Goal: Task Accomplishment & Management: Manage account settings

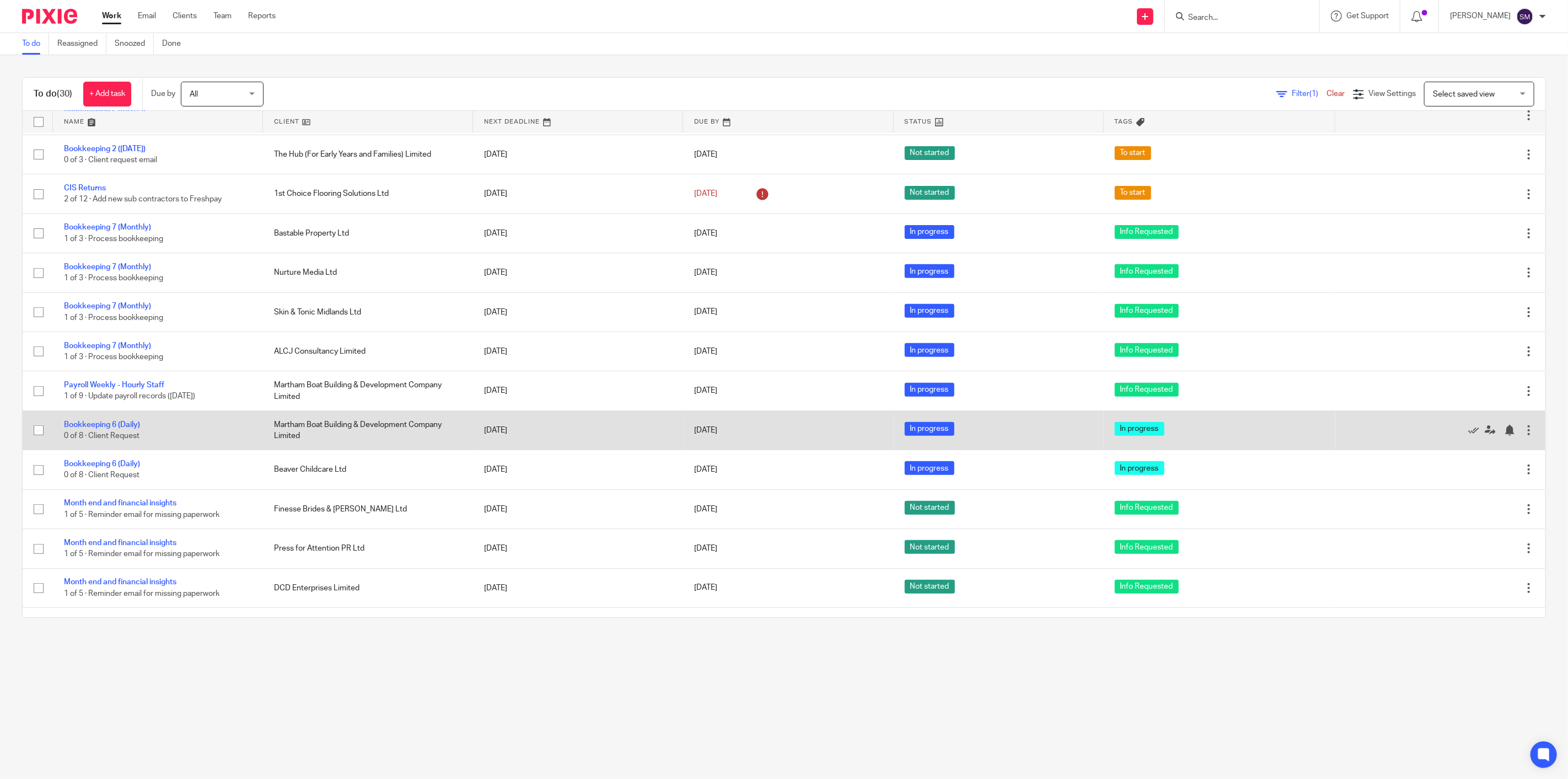
scroll to position [339, 0]
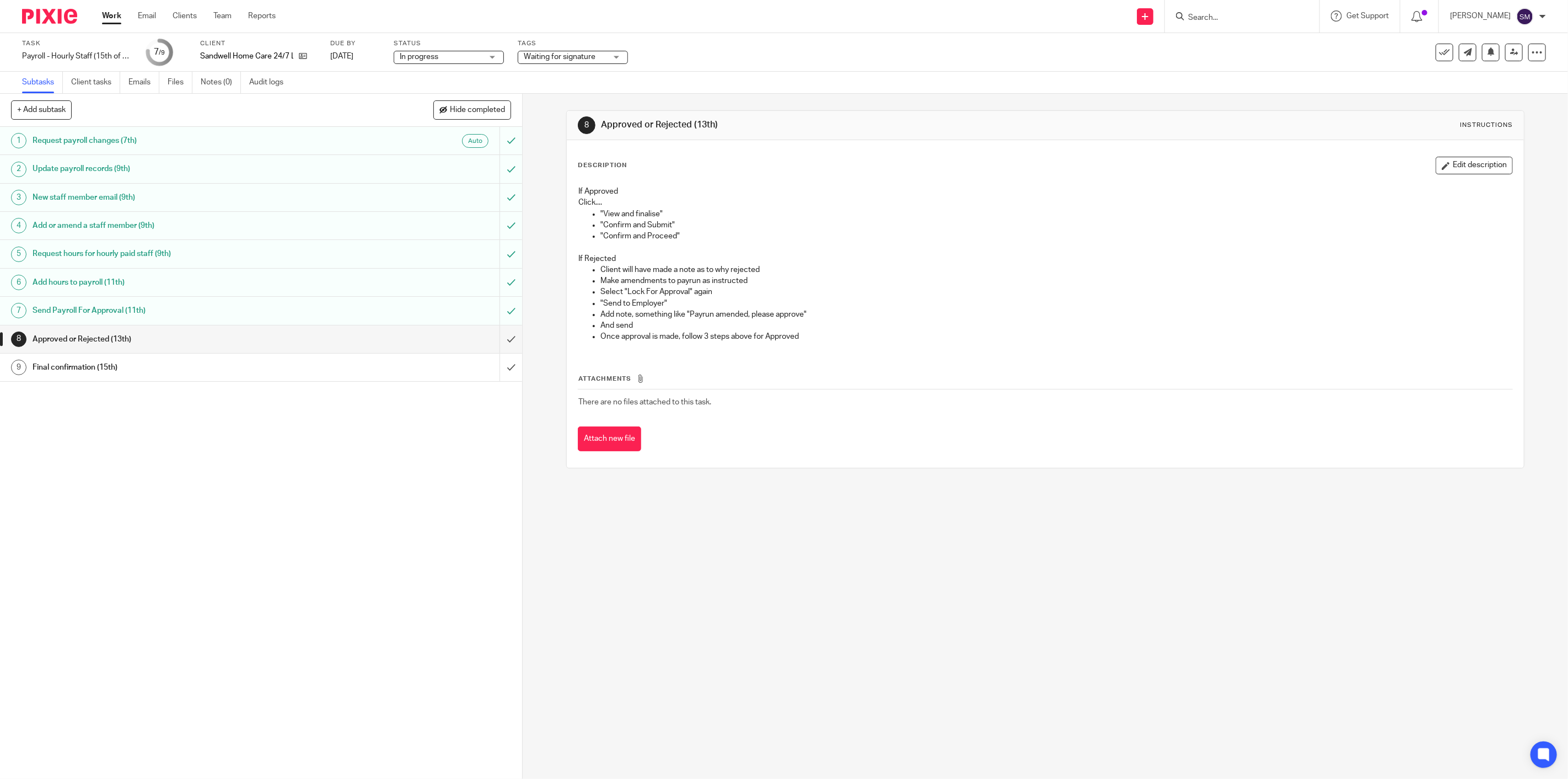
click at [888, 578] on div "8 Approved or Rejected (13th) Instructions Description Edit description If Appr…" at bounding box center [1045, 437] width 1046 height 685
click at [174, 341] on h1 "Approved or Rejected (13th)" at bounding box center [185, 339] width 305 height 16
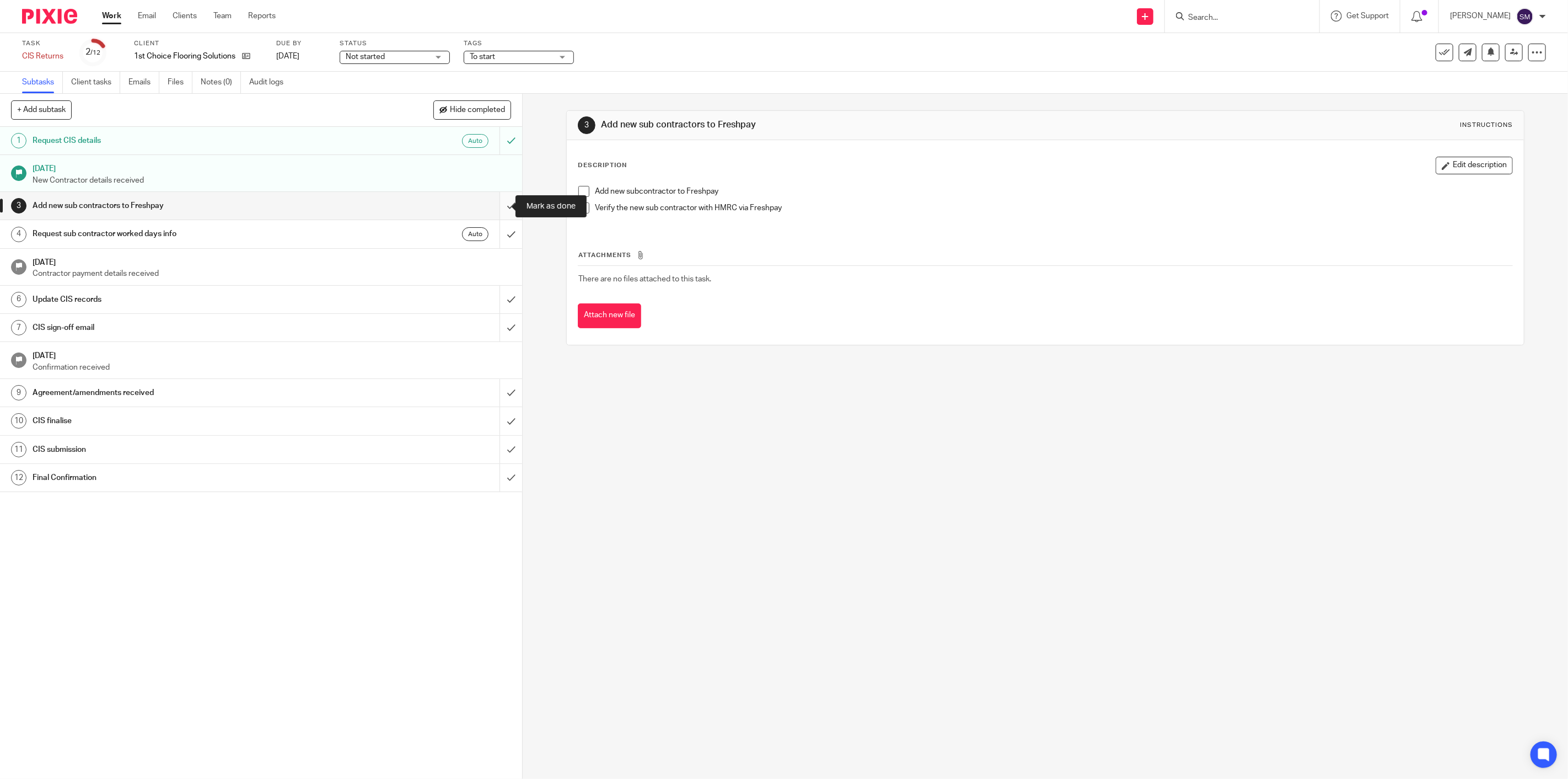
click at [499, 207] on input "submit" at bounding box center [261, 205] width 522 height 27
click at [497, 234] on input "submit" at bounding box center [261, 234] width 522 height 27
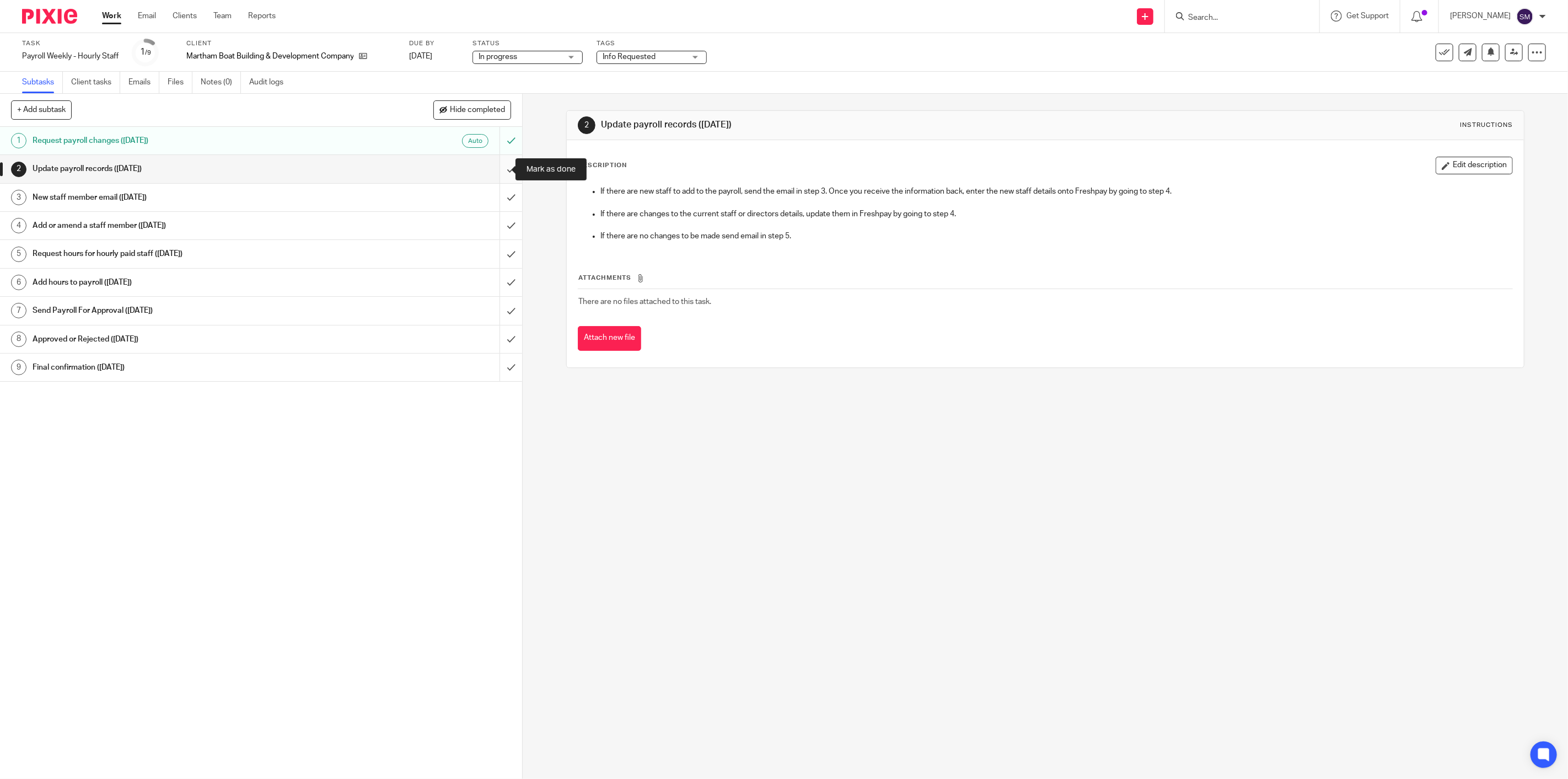
click at [499, 168] on input "submit" at bounding box center [261, 168] width 522 height 27
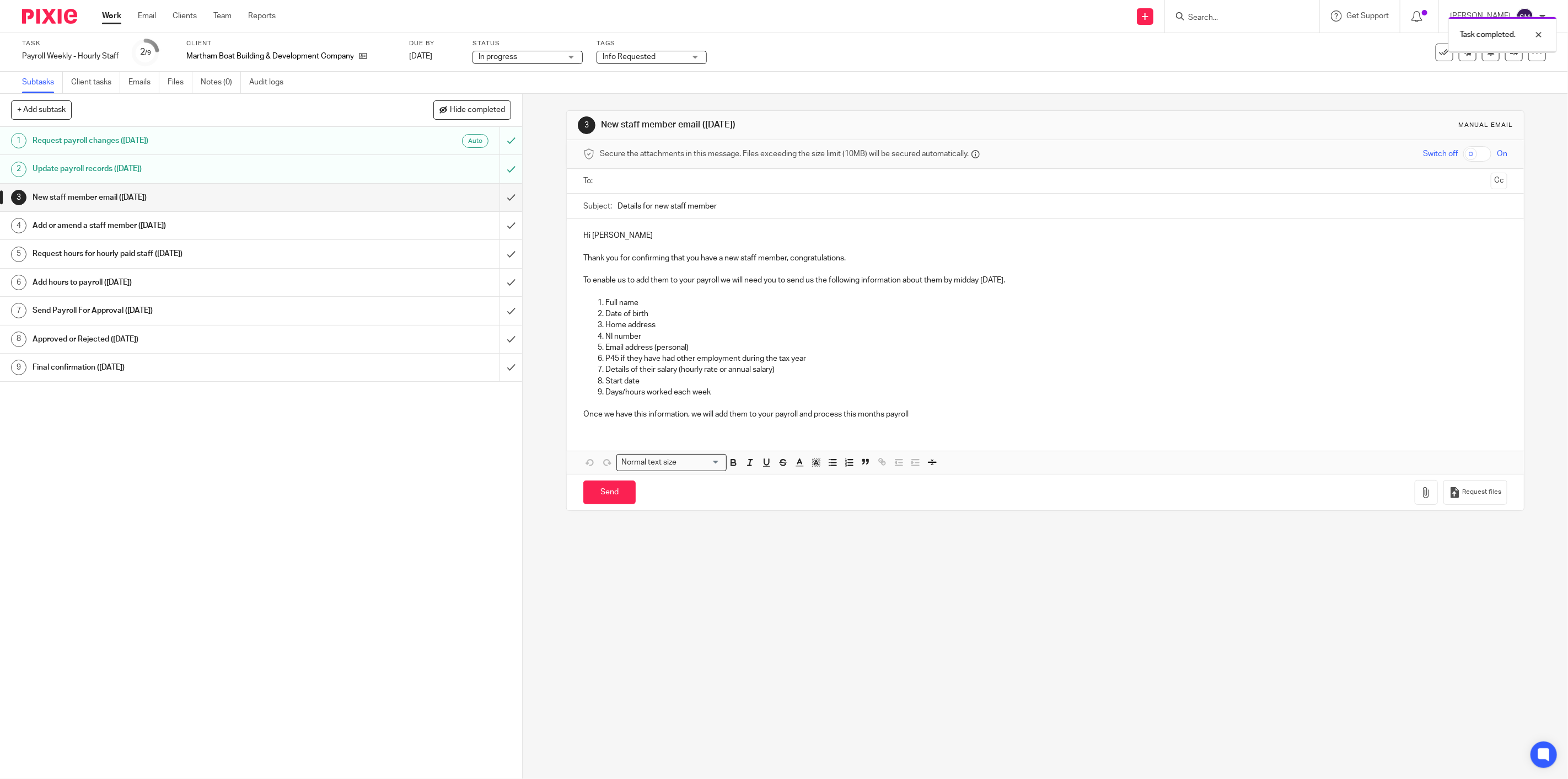
click at [500, 201] on input "submit" at bounding box center [261, 197] width 522 height 27
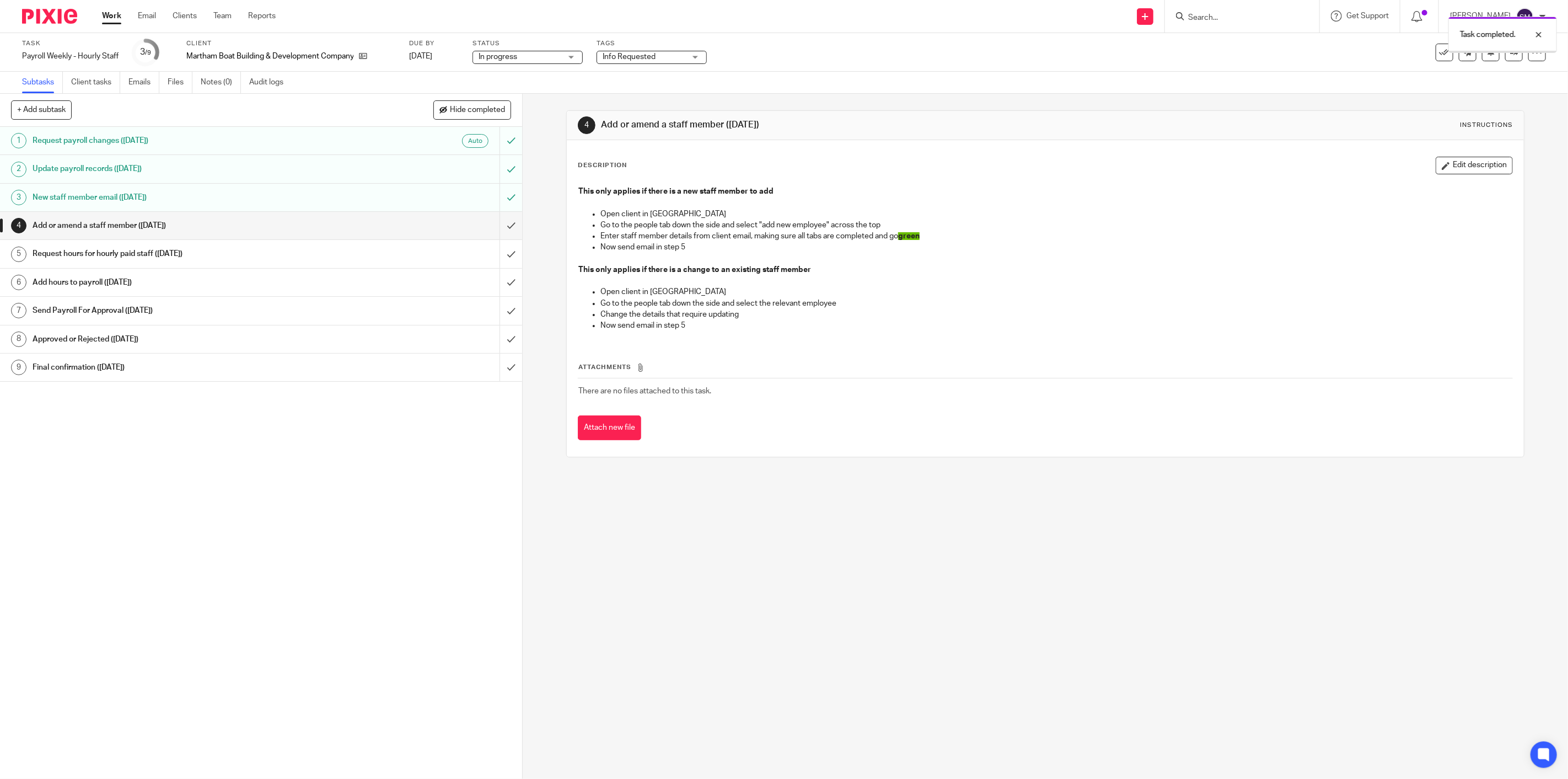
click at [495, 228] on input "submit" at bounding box center [261, 225] width 522 height 27
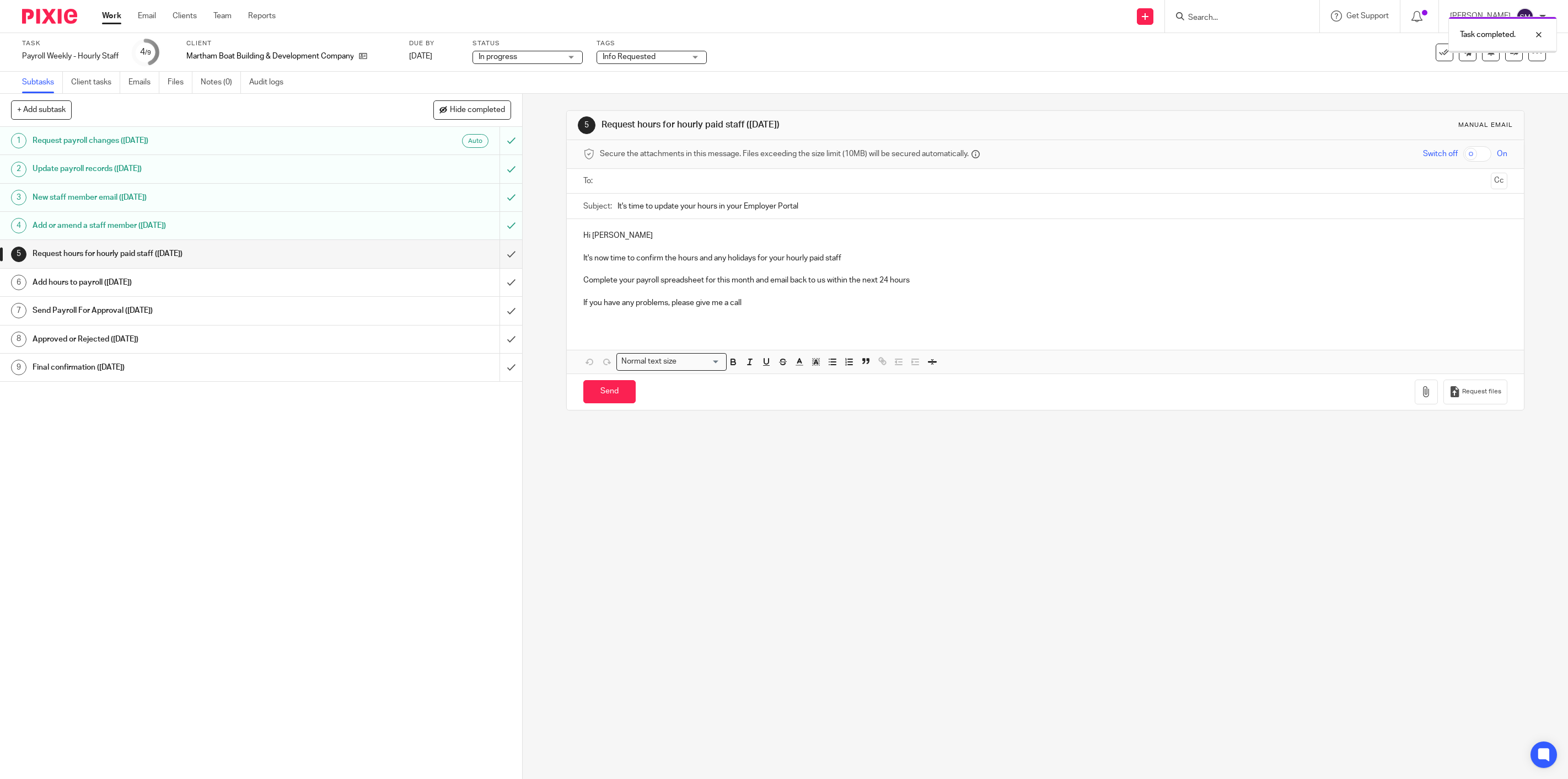
click at [495, 255] on input "submit" at bounding box center [261, 253] width 522 height 27
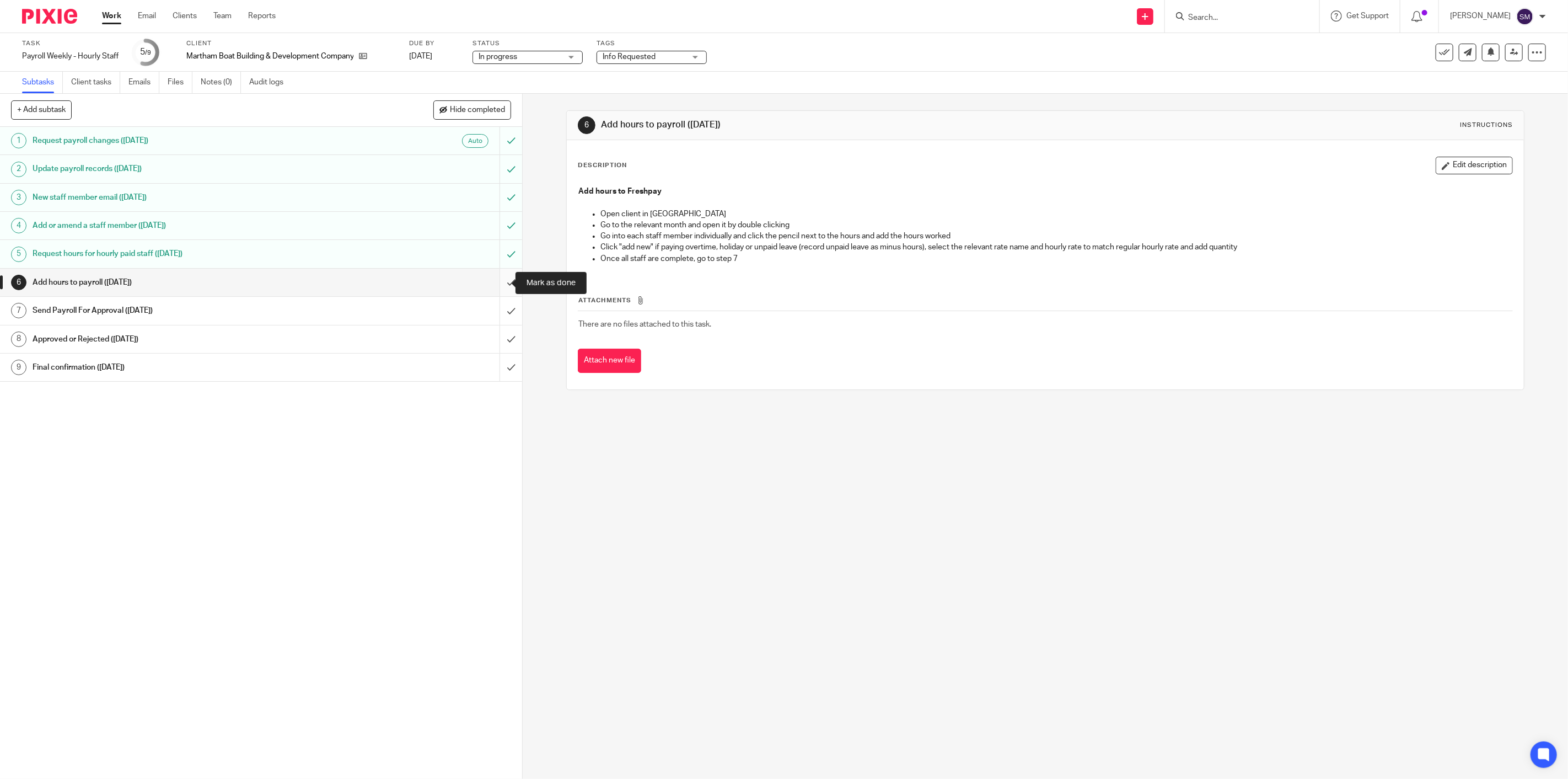
click at [495, 283] on input "submit" at bounding box center [261, 282] width 522 height 27
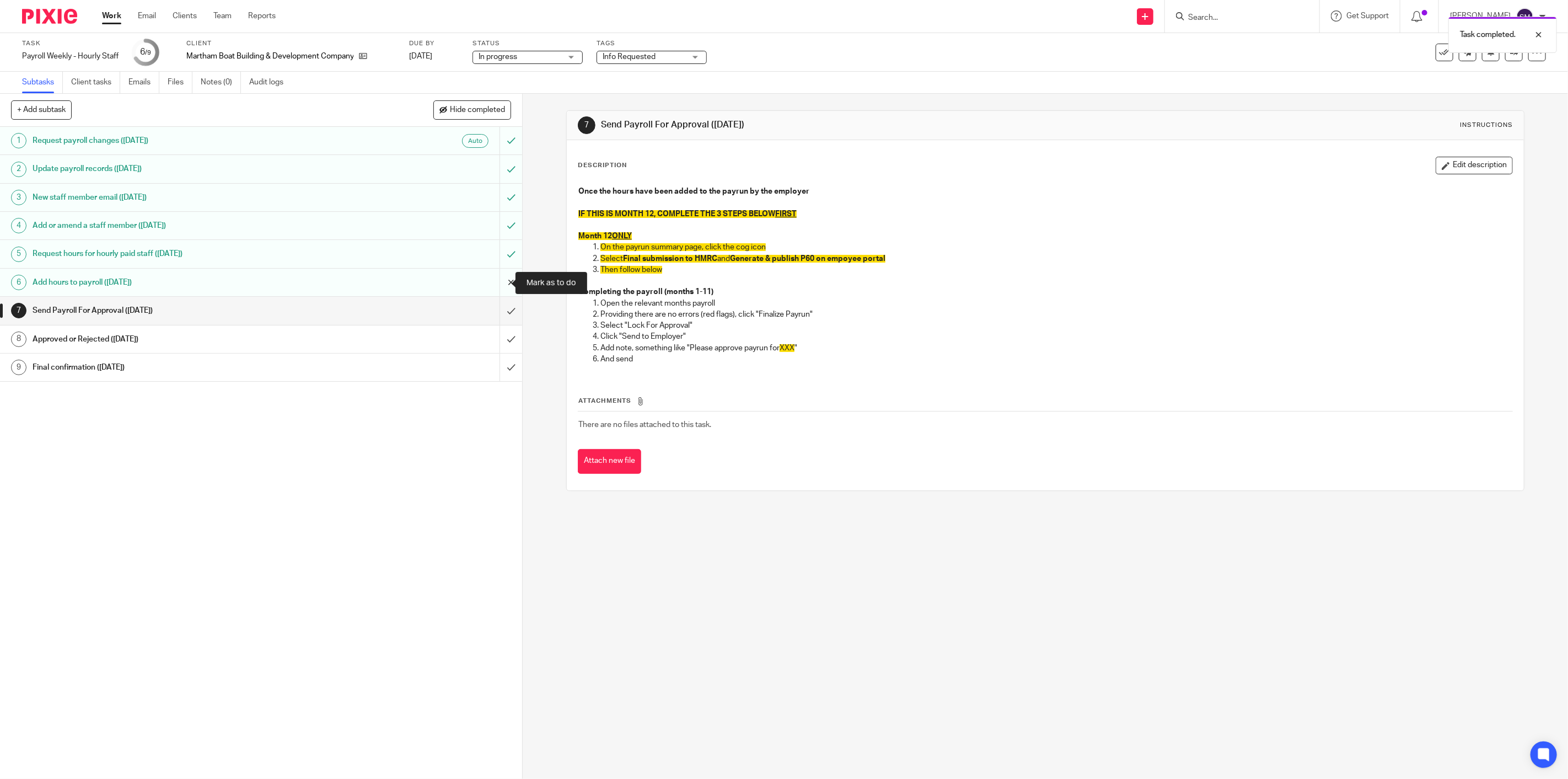
click at [498, 282] on input "submit" at bounding box center [261, 282] width 522 height 27
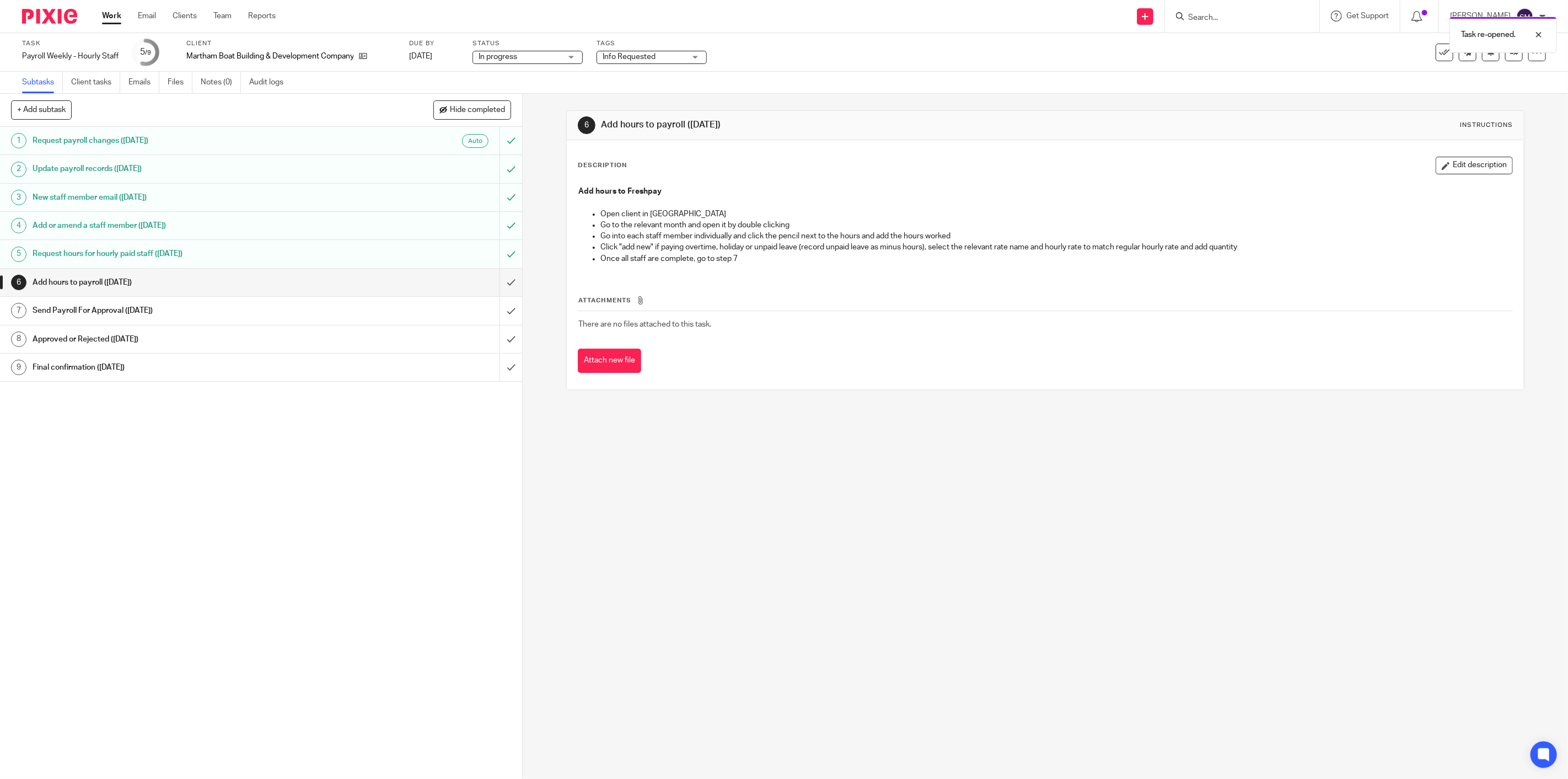
click at [677, 56] on span "Info Requested" at bounding box center [645, 56] width 83 height 12
click at [656, 139] on li "Info Requested" at bounding box center [654, 142] width 109 height 23
checkbox input "false"
click at [654, 124] on li "In progress" at bounding box center [654, 120] width 109 height 23
checkbox input "true"
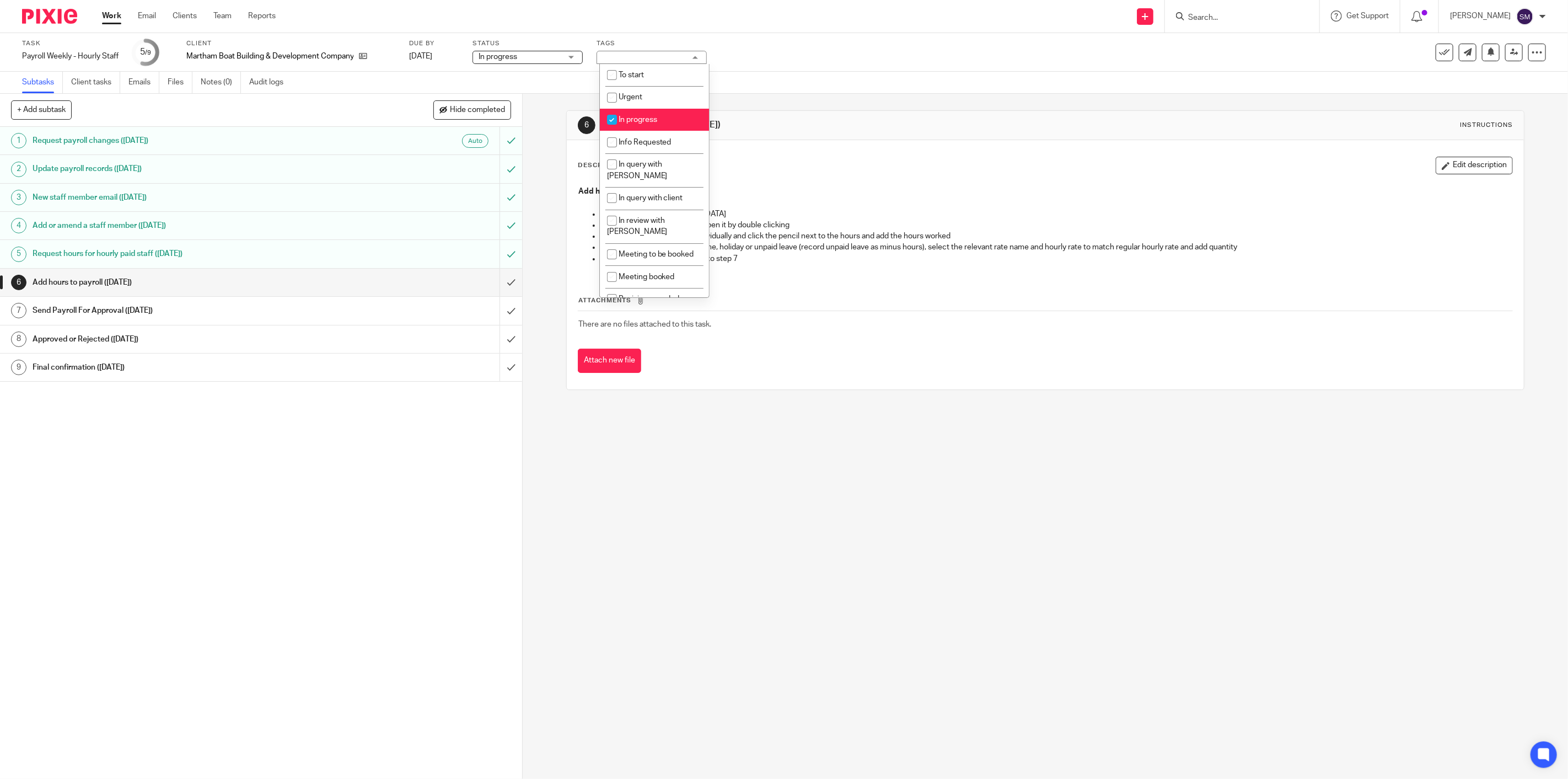
click at [894, 454] on div "6 Add hours to payroll (Tuesday) Instructions Description Edit description Add …" at bounding box center [1045, 437] width 1046 height 685
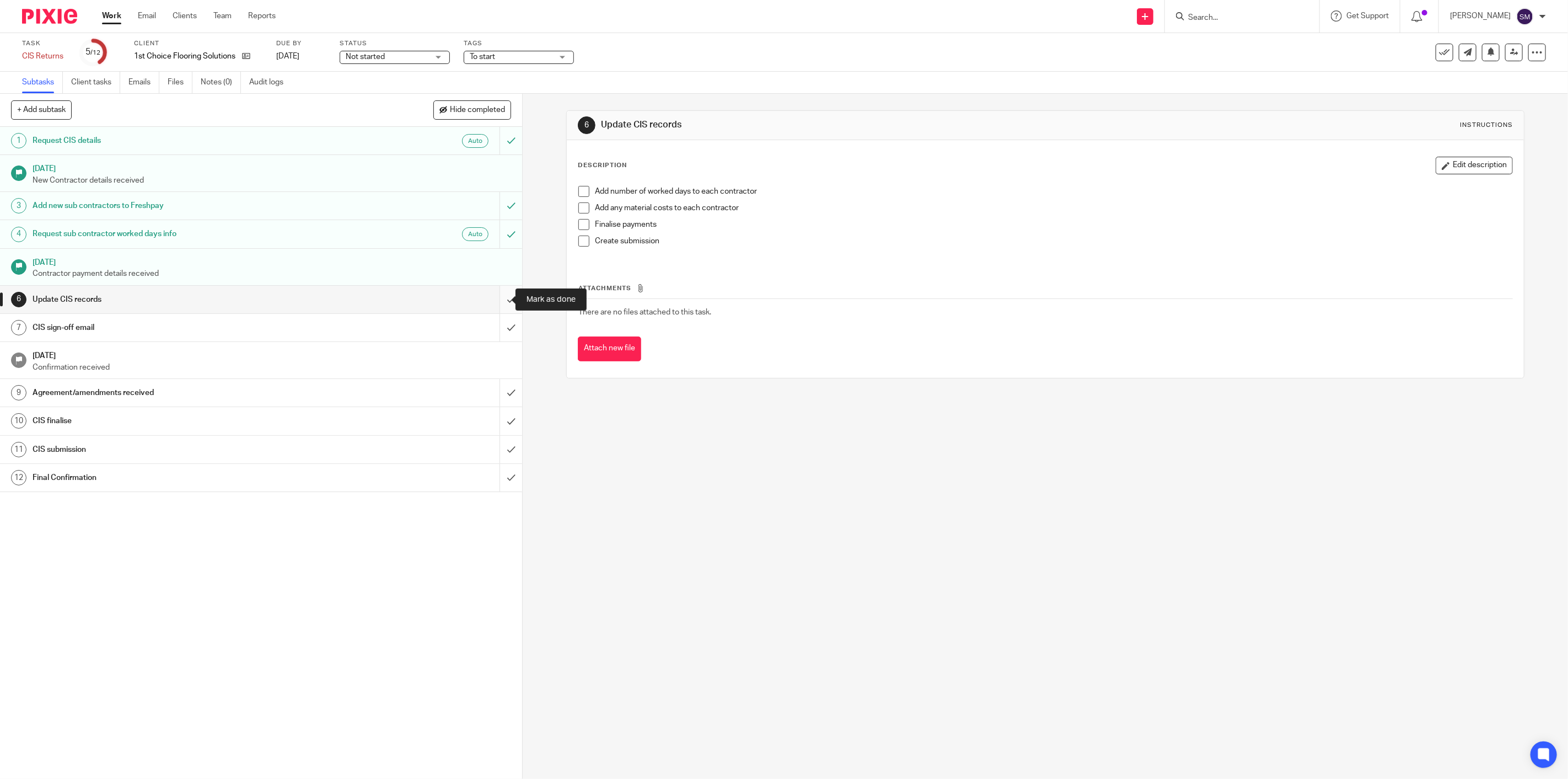
click at [498, 302] on input "submit" at bounding box center [261, 299] width 522 height 27
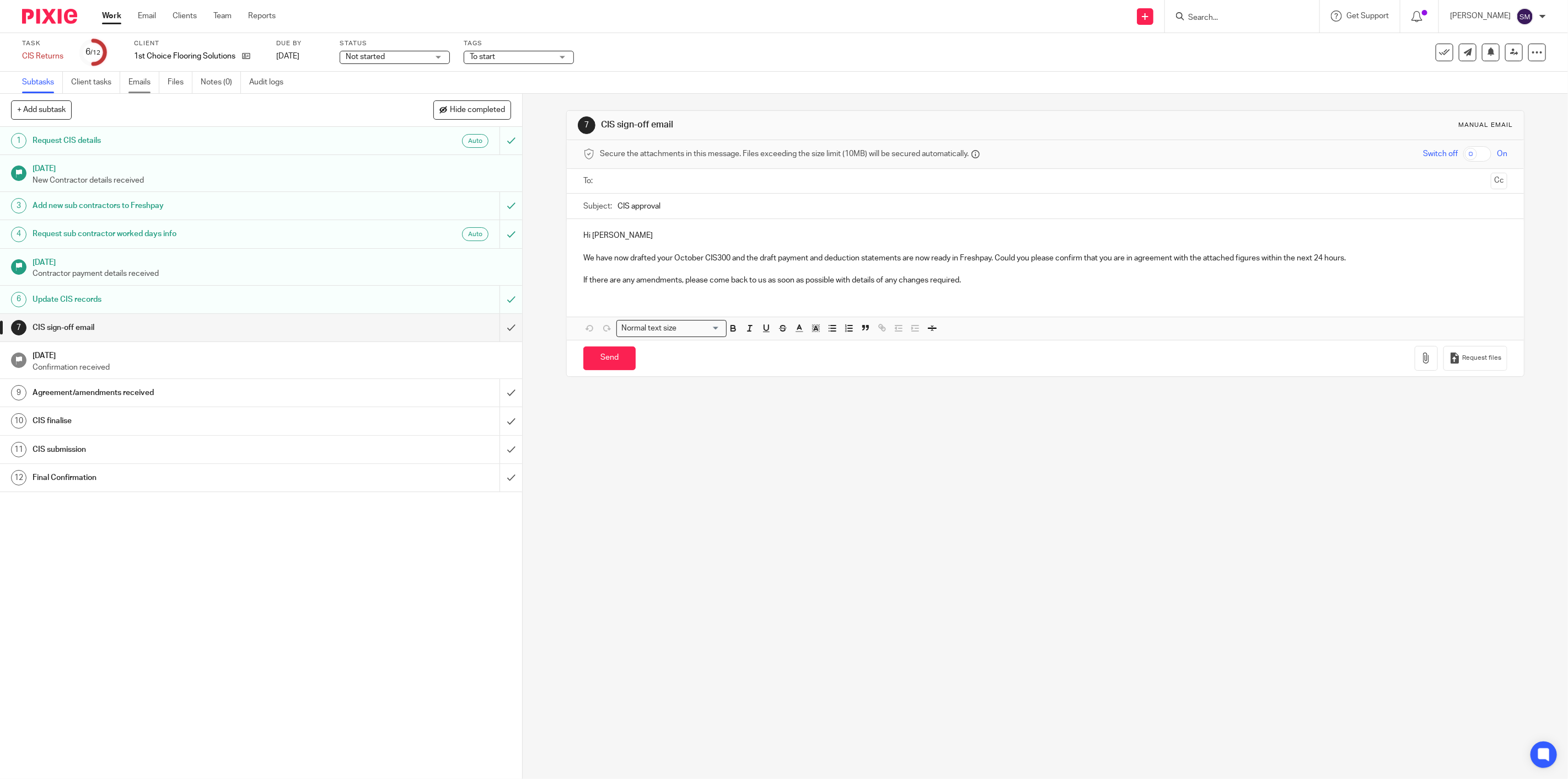
click at [147, 83] on link "Emails" at bounding box center [143, 82] width 31 height 21
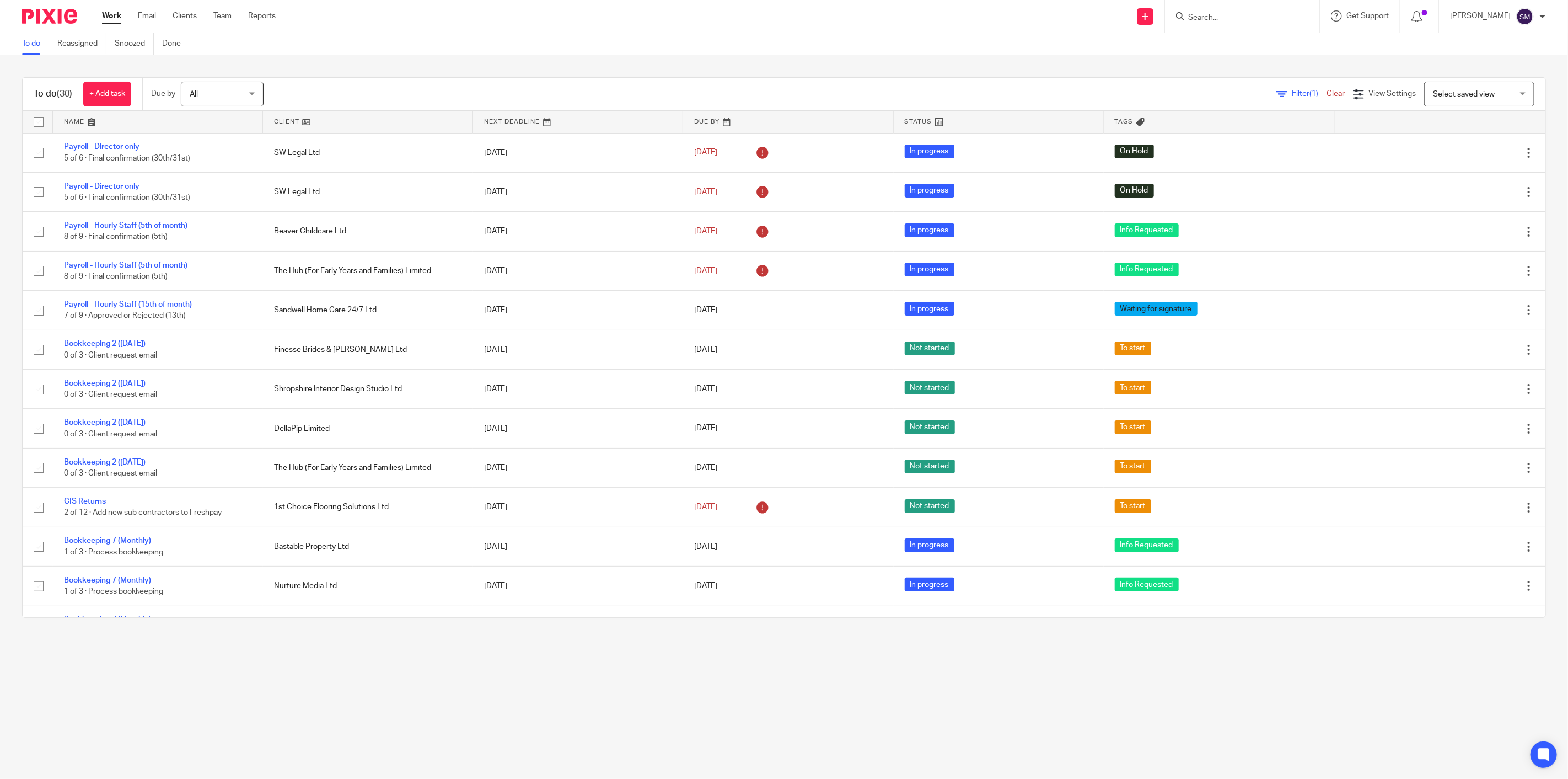
scroll to position [339, 0]
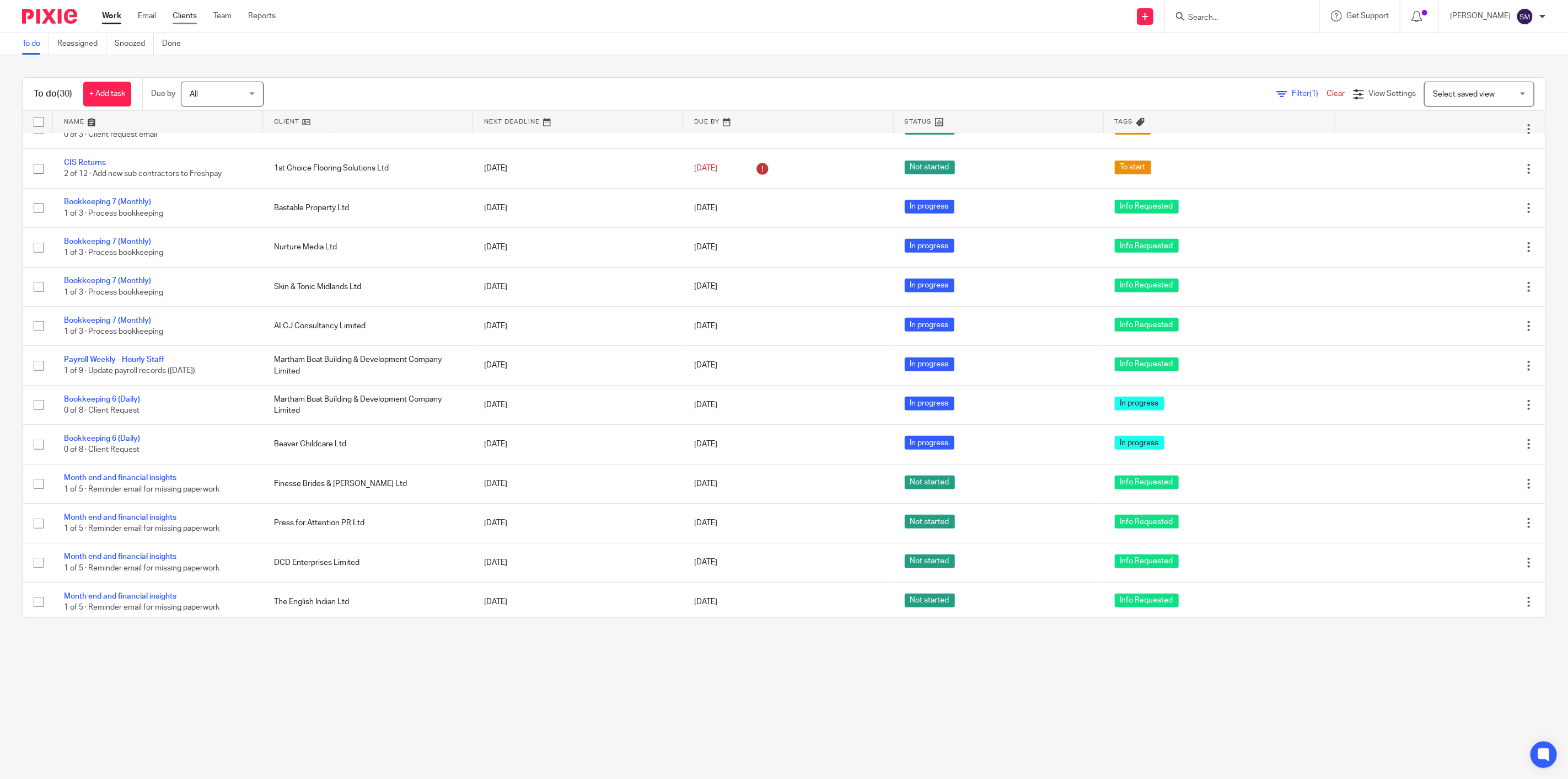
click at [178, 19] on link "Clients" at bounding box center [184, 16] width 24 height 11
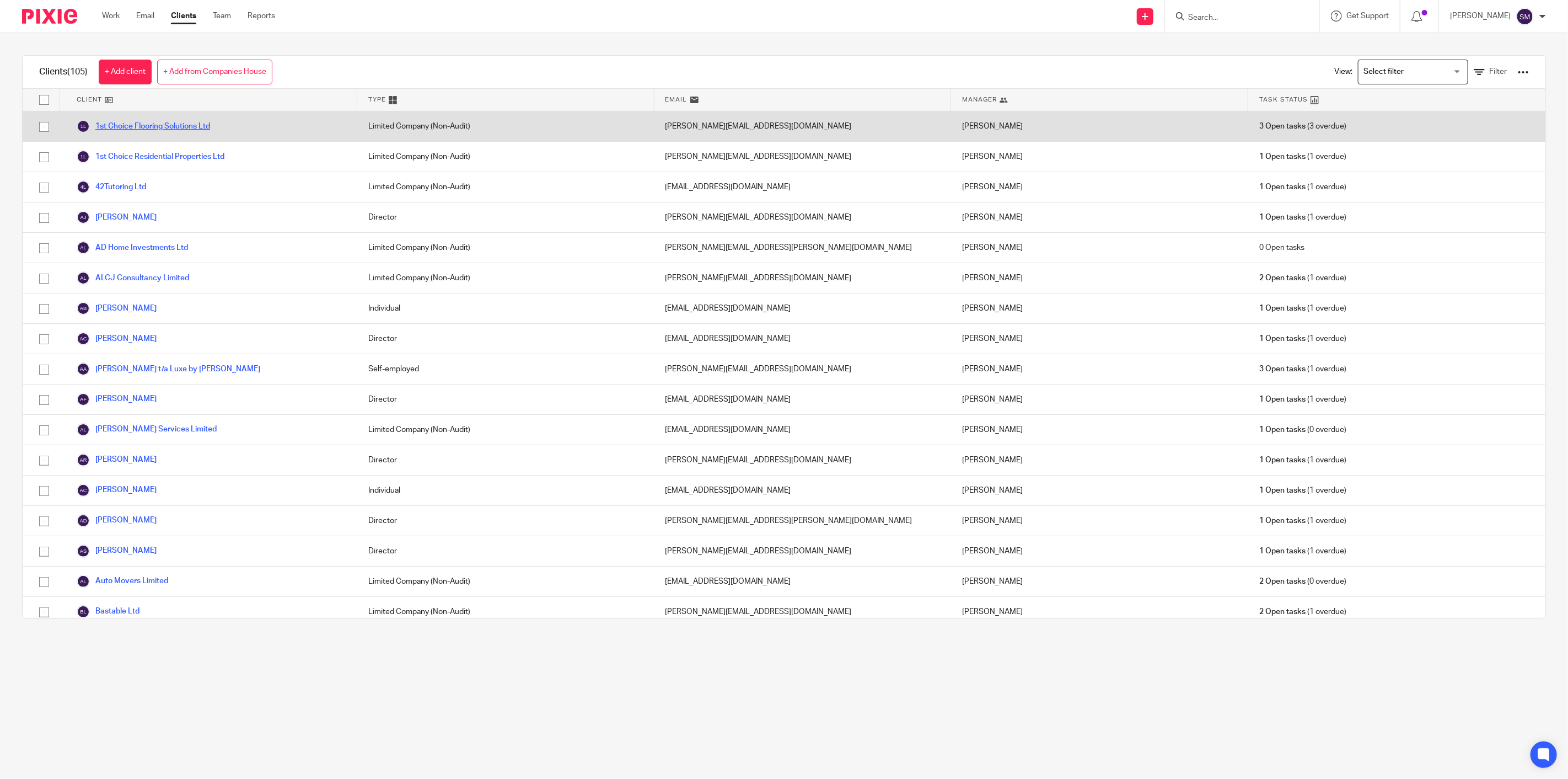
click at [183, 128] on link "1st Choice Flooring Solutions Ltd" at bounding box center [143, 126] width 133 height 13
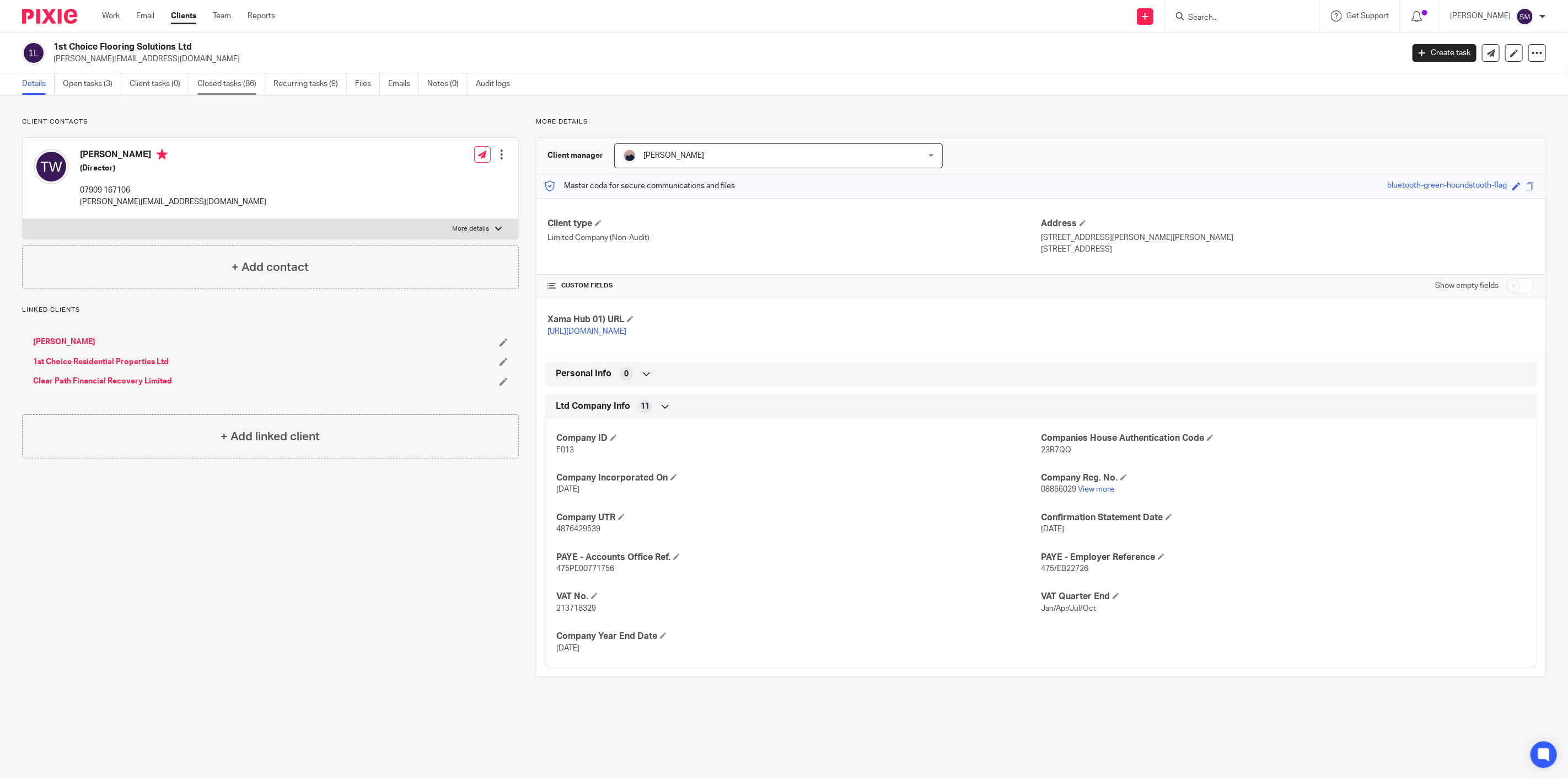
click at [219, 87] on link "Closed tasks (86)" at bounding box center [231, 84] width 68 height 21
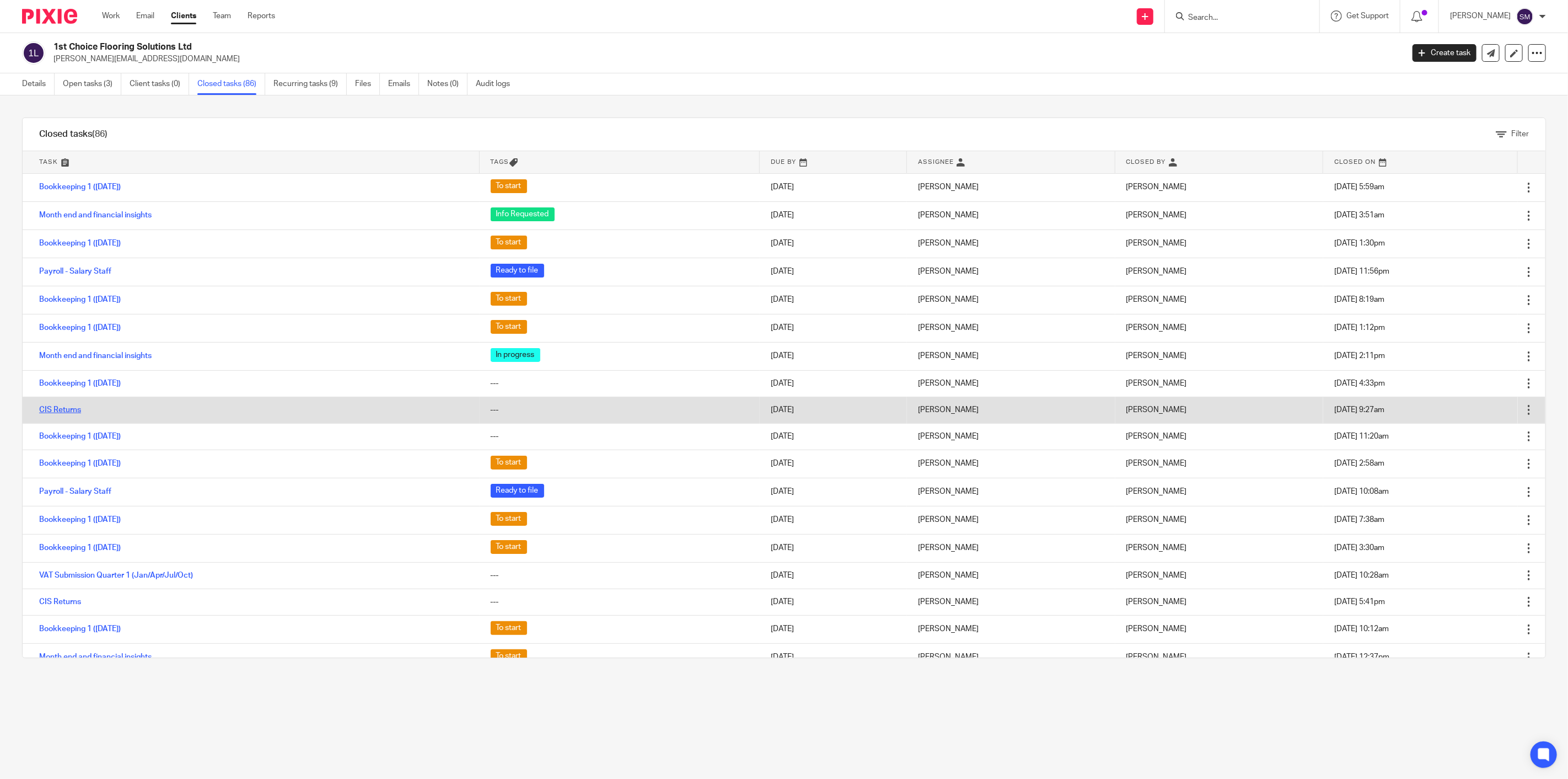
click at [70, 409] on link "CIS Returns" at bounding box center [60, 410] width 42 height 8
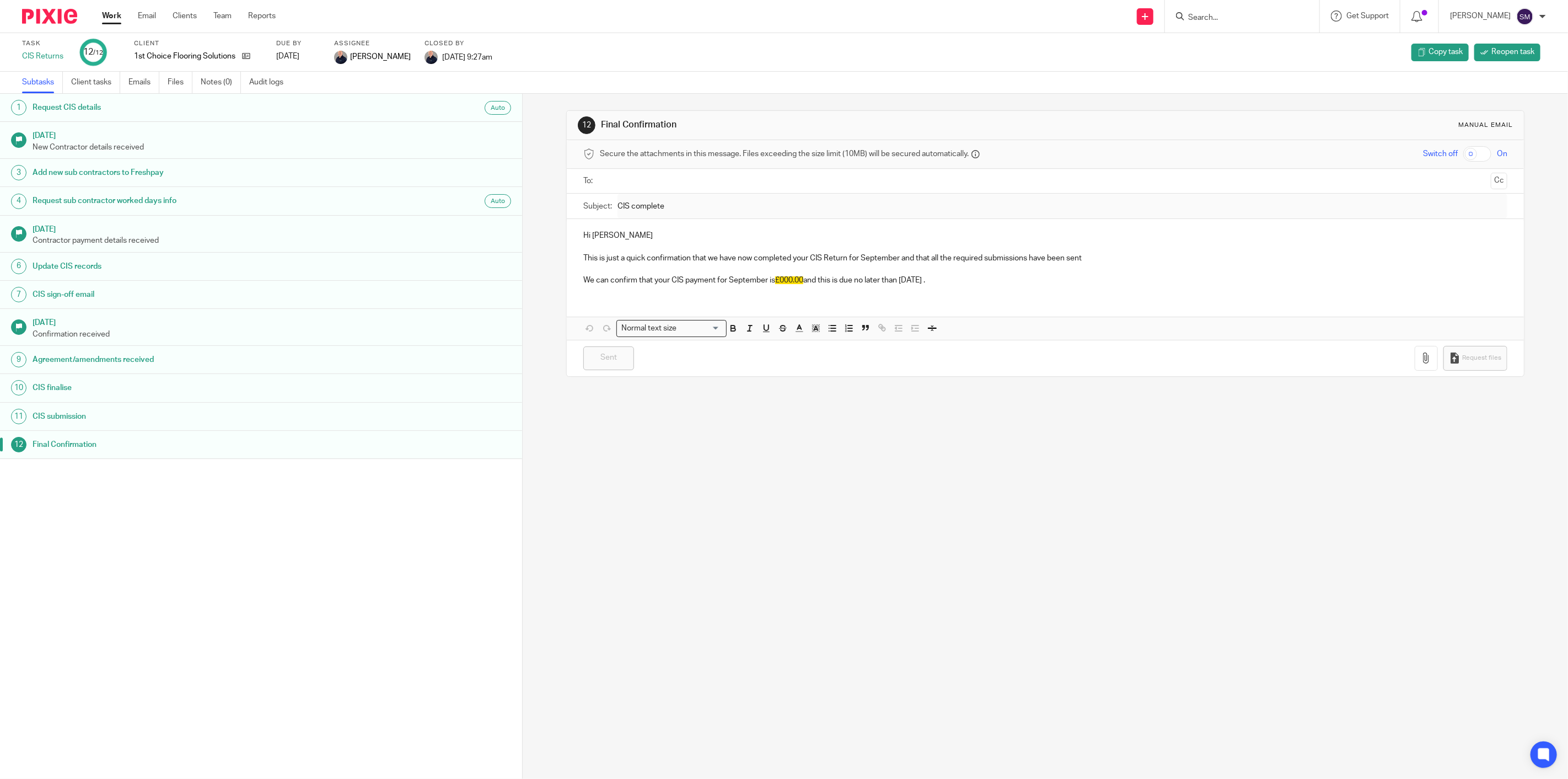
click at [80, 300] on h1 "CIS sign-off email" at bounding box center [193, 294] width 320 height 16
click at [145, 81] on link "Emails" at bounding box center [143, 82] width 31 height 21
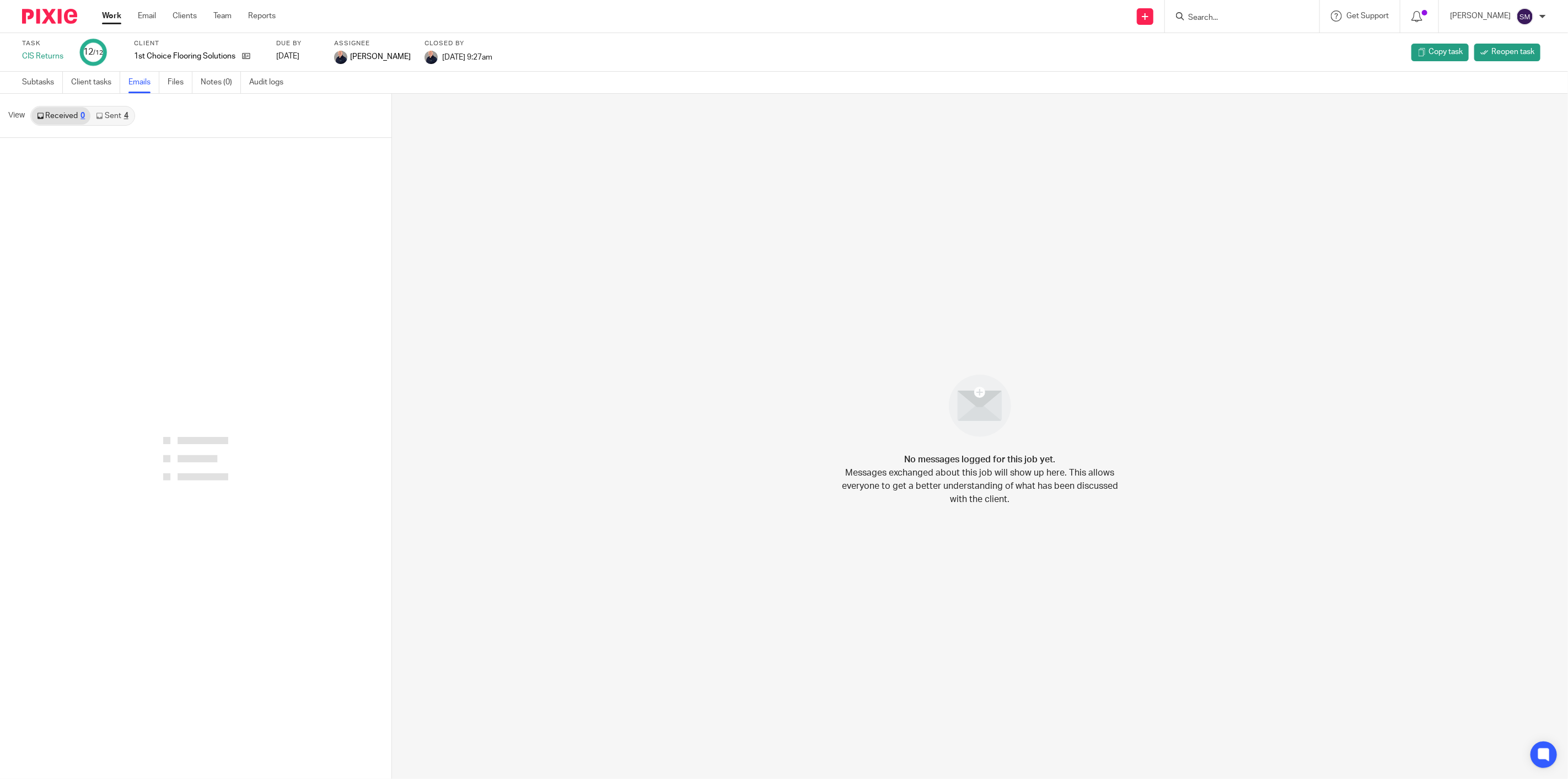
click at [117, 116] on link "Sent 4" at bounding box center [111, 116] width 43 height 18
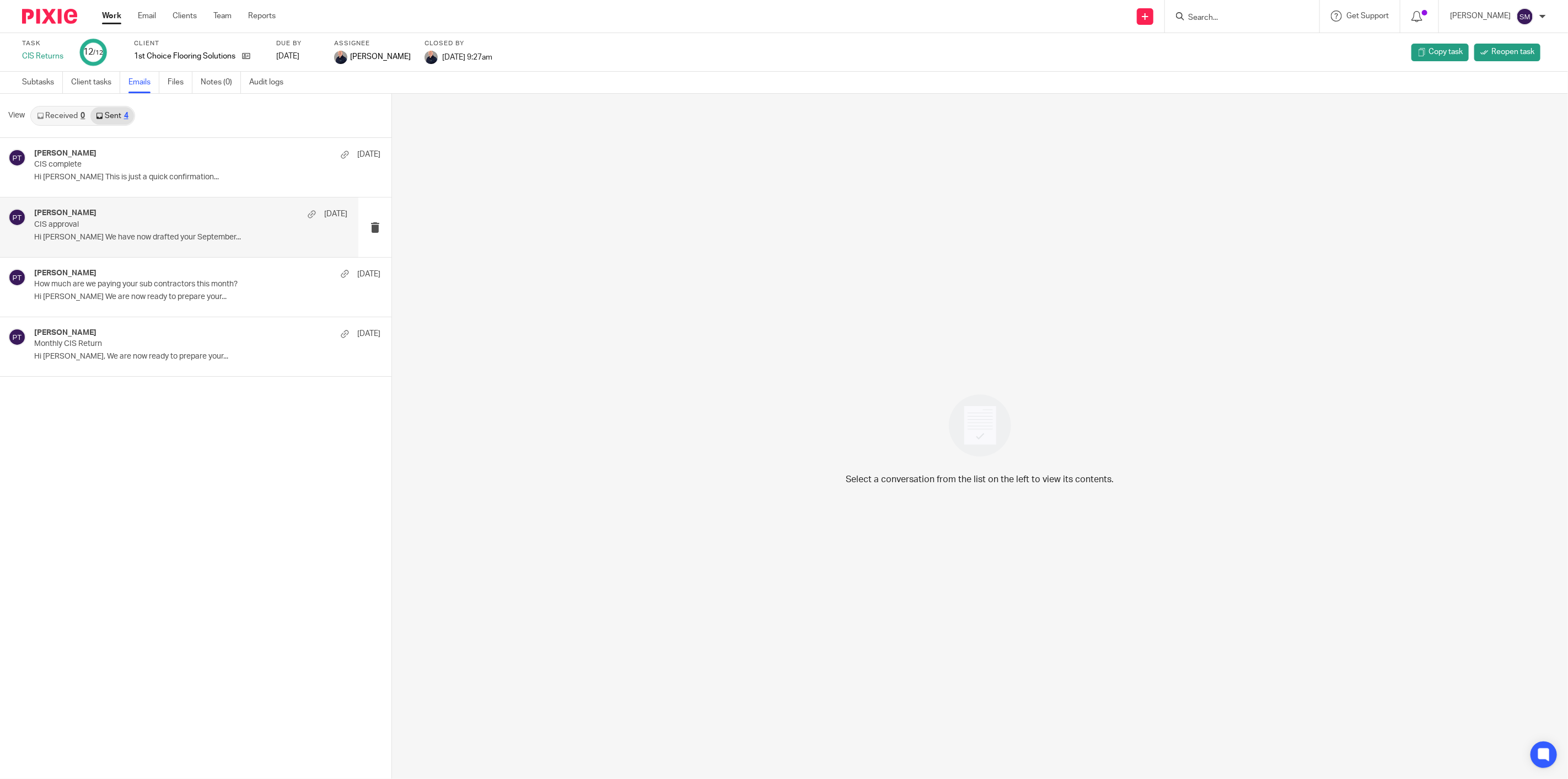
click at [109, 223] on p "CIS approval" at bounding box center [160, 225] width 251 height 9
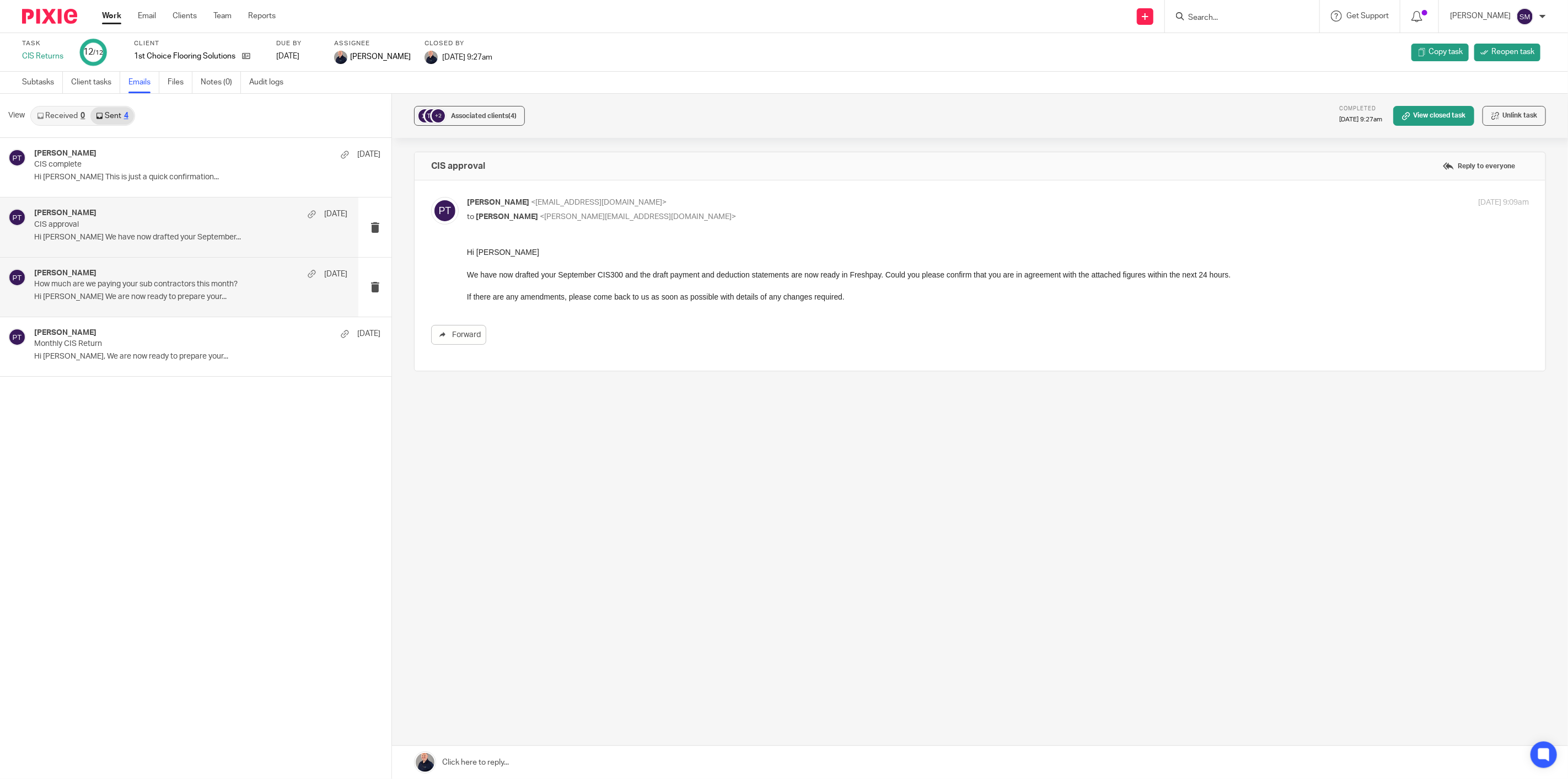
click at [85, 284] on p "How much are we paying your sub contractors this month?" at bounding box center [160, 284] width 251 height 9
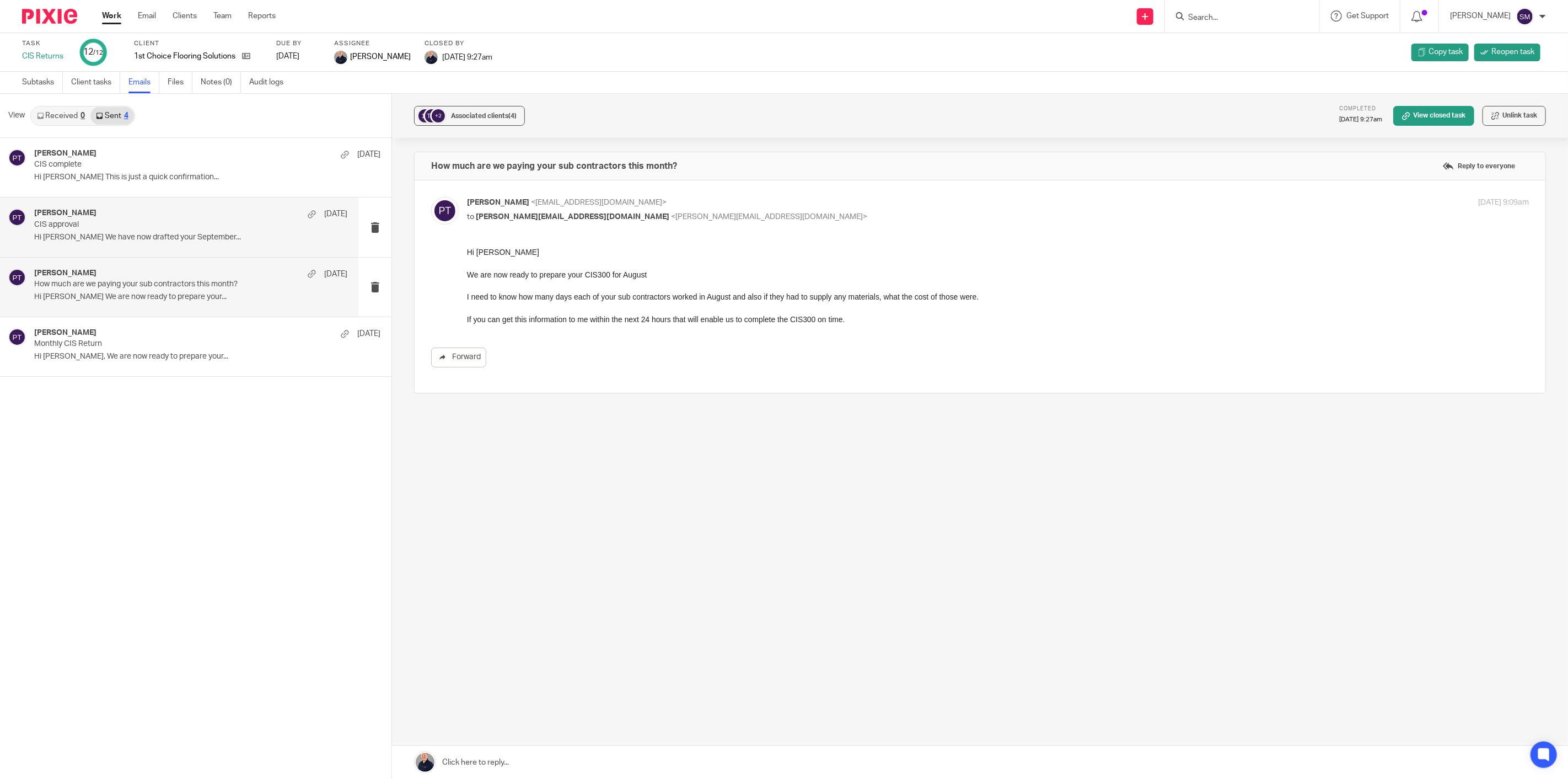
click at [117, 230] on div "Paul Thompson 12 Sep CIS approval Hi Tom We have now drafted your September..." at bounding box center [191, 226] width 313 height 37
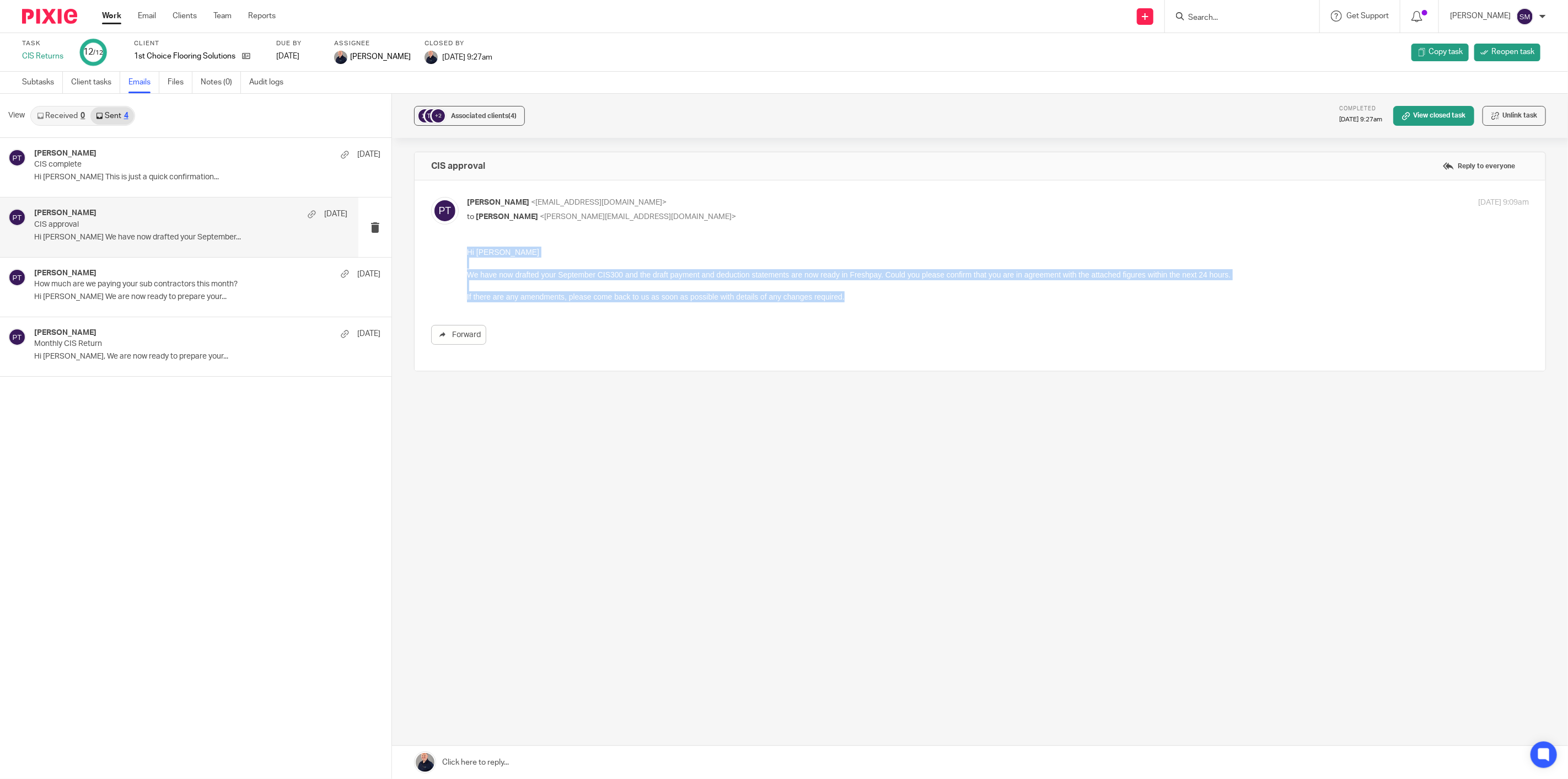
drag, startPoint x: 843, startPoint y: 301, endPoint x: 927, endPoint y: 498, distance: 214.2
click at [467, 252] on html "Hi Tom We have now drafted your September CIS300 and the draft payment and dedu…" at bounding box center [998, 274] width 1062 height 56
copy div "Hi Tom We have now drafted your September CIS300 and the draft payment and dedu…"
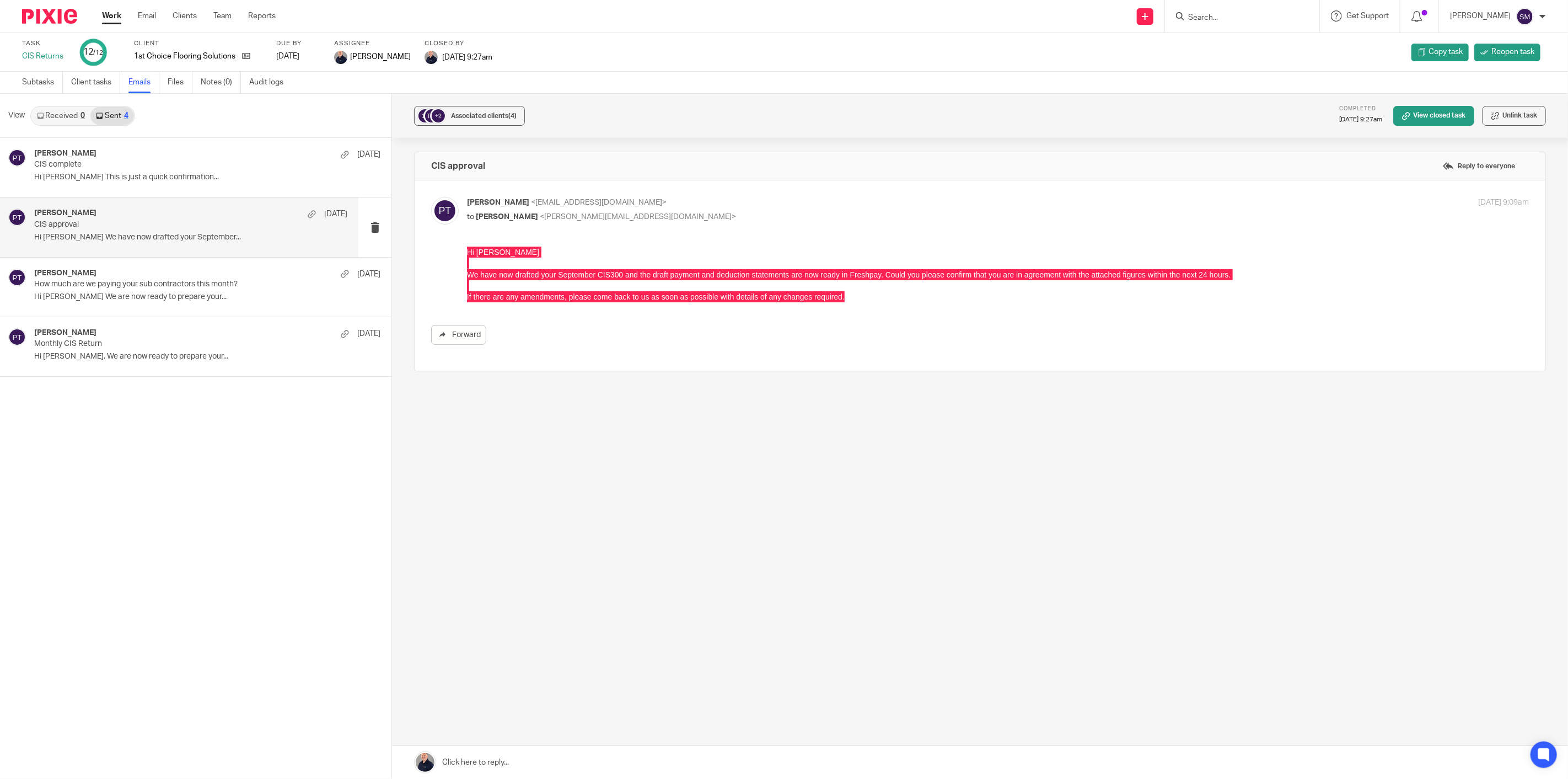
click at [576, 471] on div "+2 Associated clients (4) Completed 12 Sep 2025 9:27am View closed task Unlink …" at bounding box center [981, 437] width 1176 height 685
click at [111, 16] on link "Work" at bounding box center [111, 16] width 20 height 11
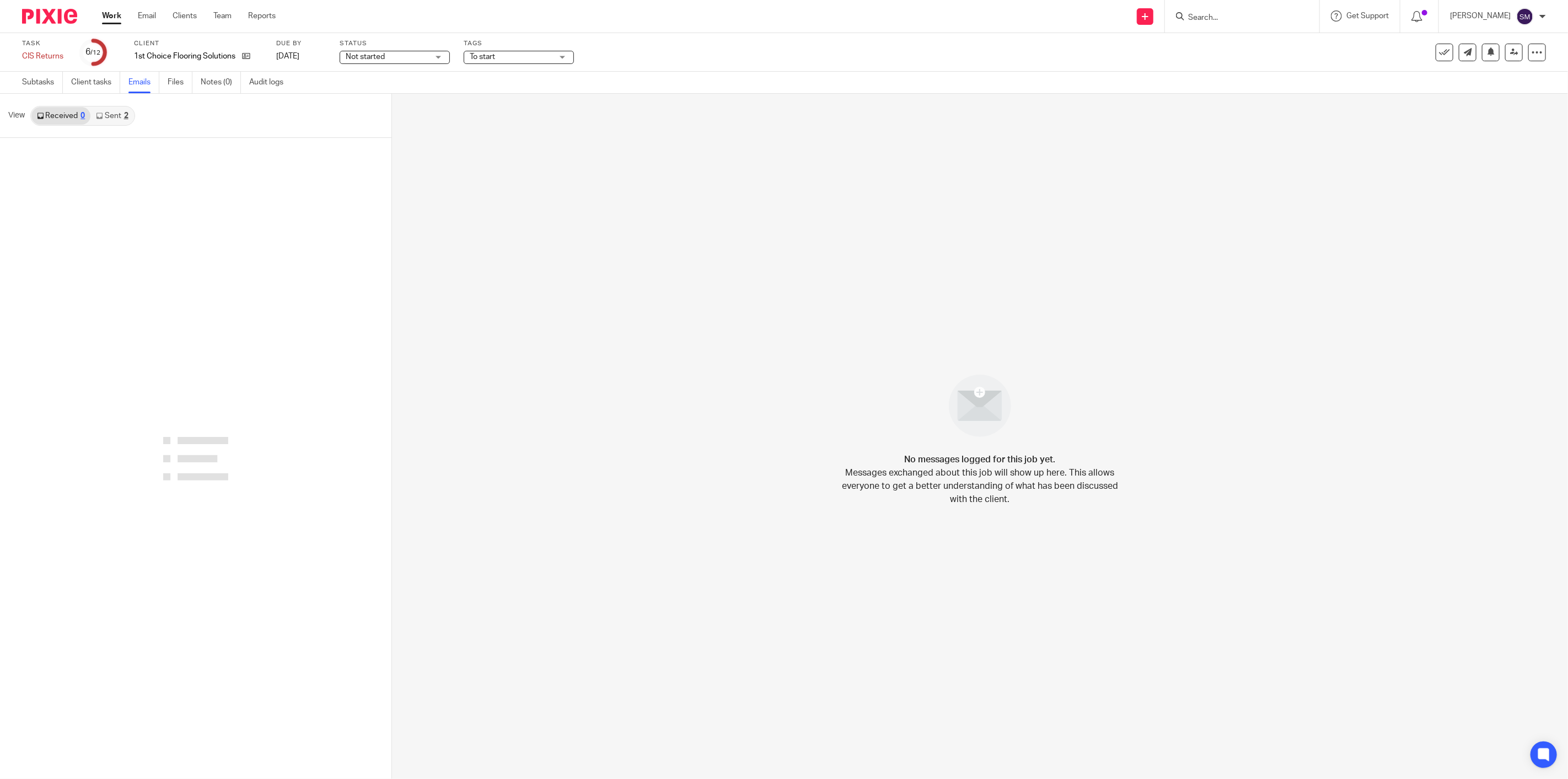
click at [113, 117] on link "Sent 2" at bounding box center [111, 116] width 43 height 18
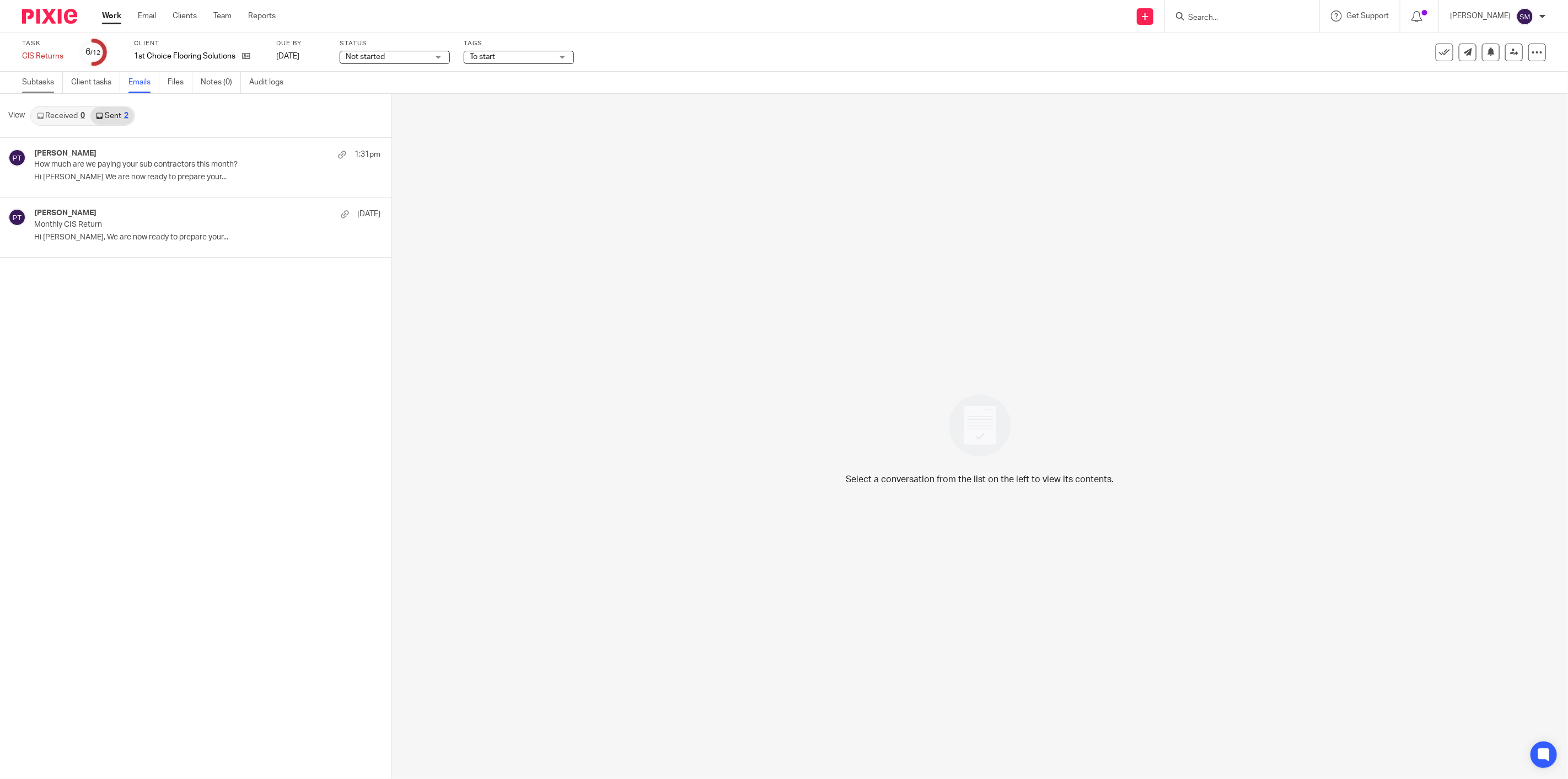
click at [33, 85] on link "Subtasks" at bounding box center [42, 82] width 41 height 21
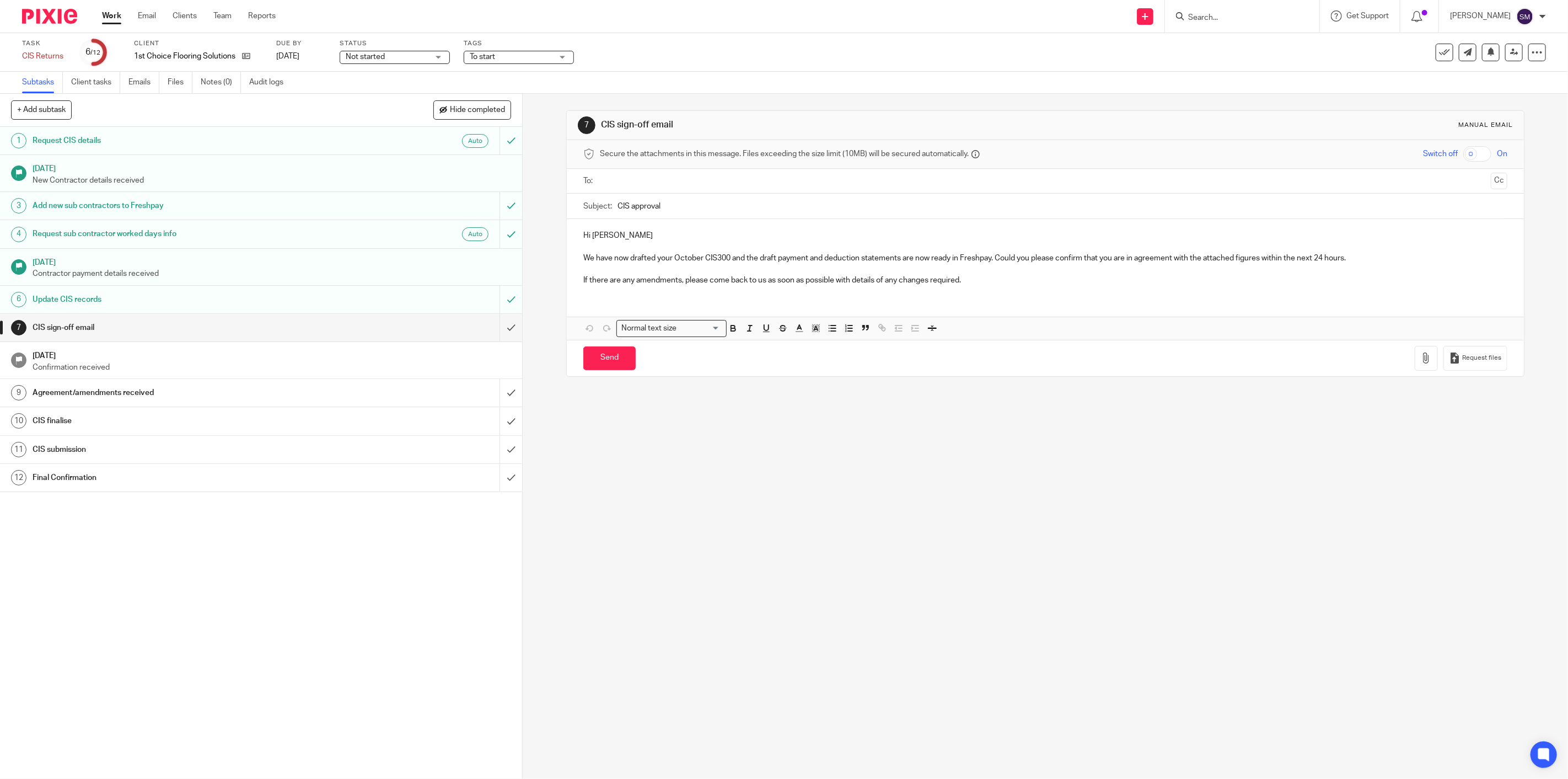
click at [83, 332] on h1 "CIS sign-off email" at bounding box center [185, 328] width 305 height 16
click at [992, 284] on p "If there are any amendments, please come back to us as soon as possible with de…" at bounding box center [1046, 281] width 924 height 11
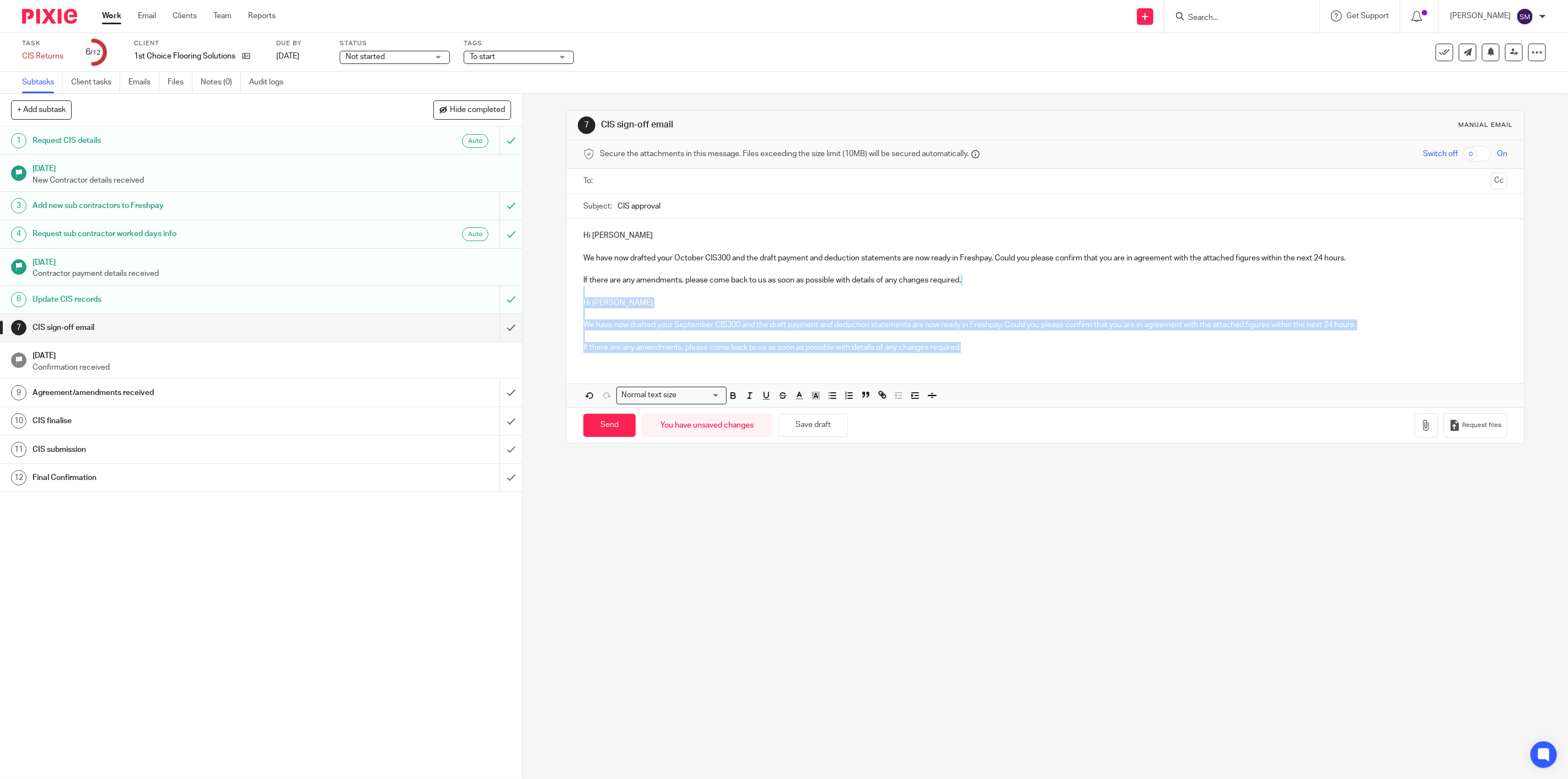
drag, startPoint x: 990, startPoint y: 345, endPoint x: 576, endPoint y: 295, distance: 417.0
click at [576, 295] on div "Hi [PERSON_NAME] We have now drafted your October CIS300 and the draft payment …" at bounding box center [1046, 291] width 957 height 143
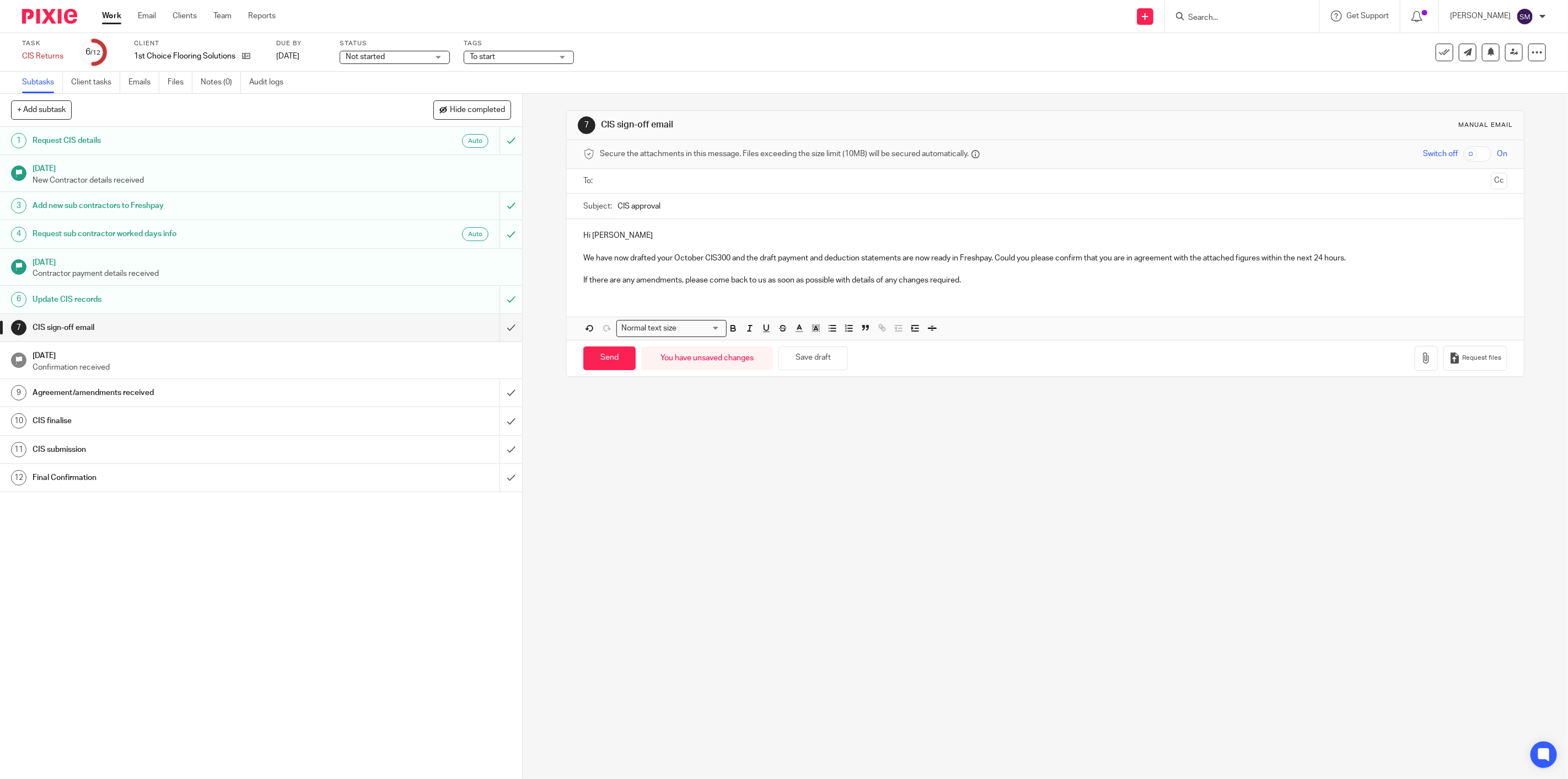
click at [619, 186] on input "text" at bounding box center [1045, 181] width 883 height 13
click at [1007, 480] on div "7 CIS sign-off email Manual email Secure the attachments in this message. Files…" at bounding box center [1045, 437] width 1046 height 685
click at [1421, 361] on icon "button" at bounding box center [1426, 361] width 11 height 11
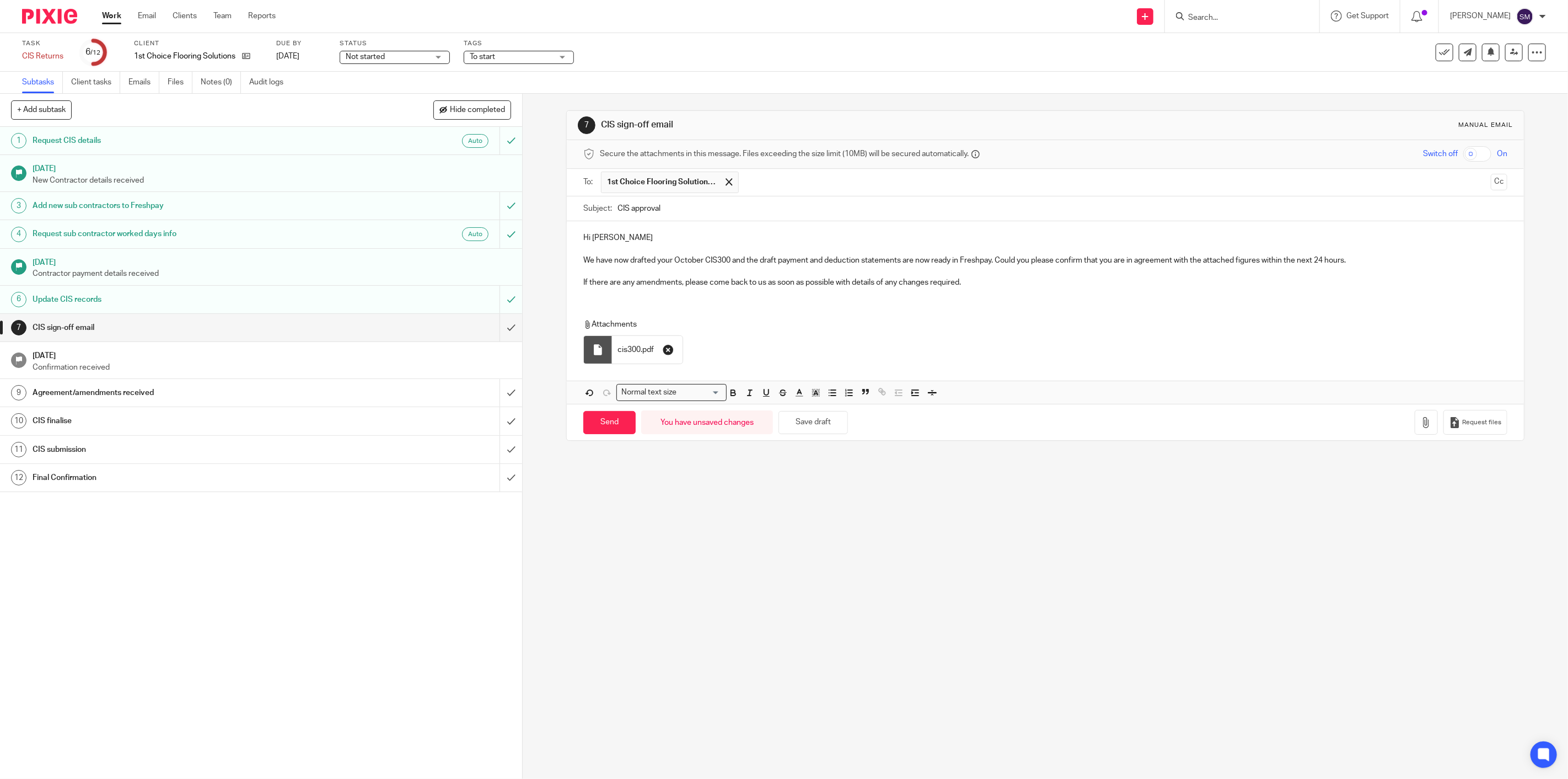
click at [670, 350] on icon "button" at bounding box center [668, 350] width 11 height 11
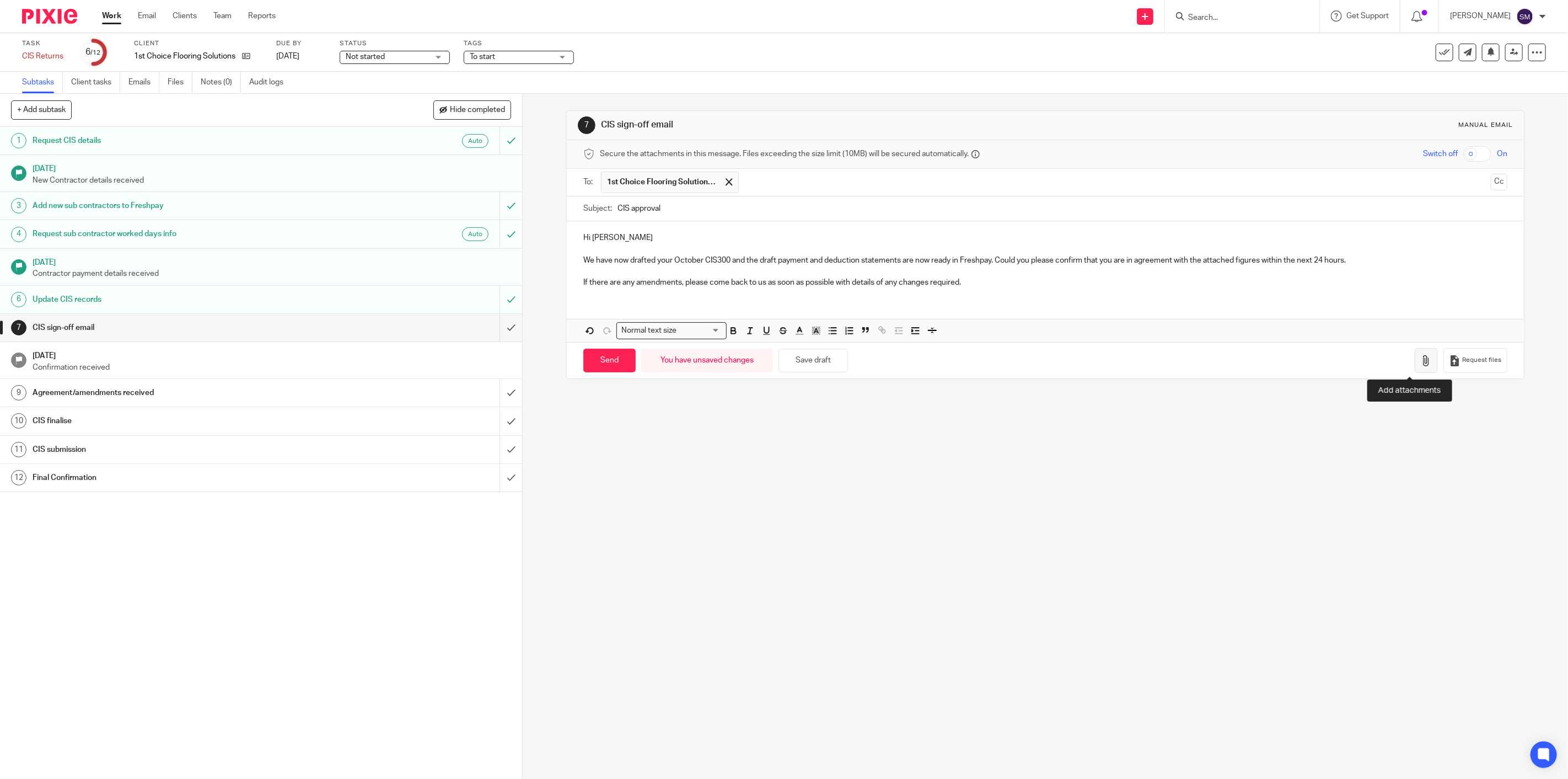
click at [1415, 359] on button "button" at bounding box center [1427, 361] width 23 height 25
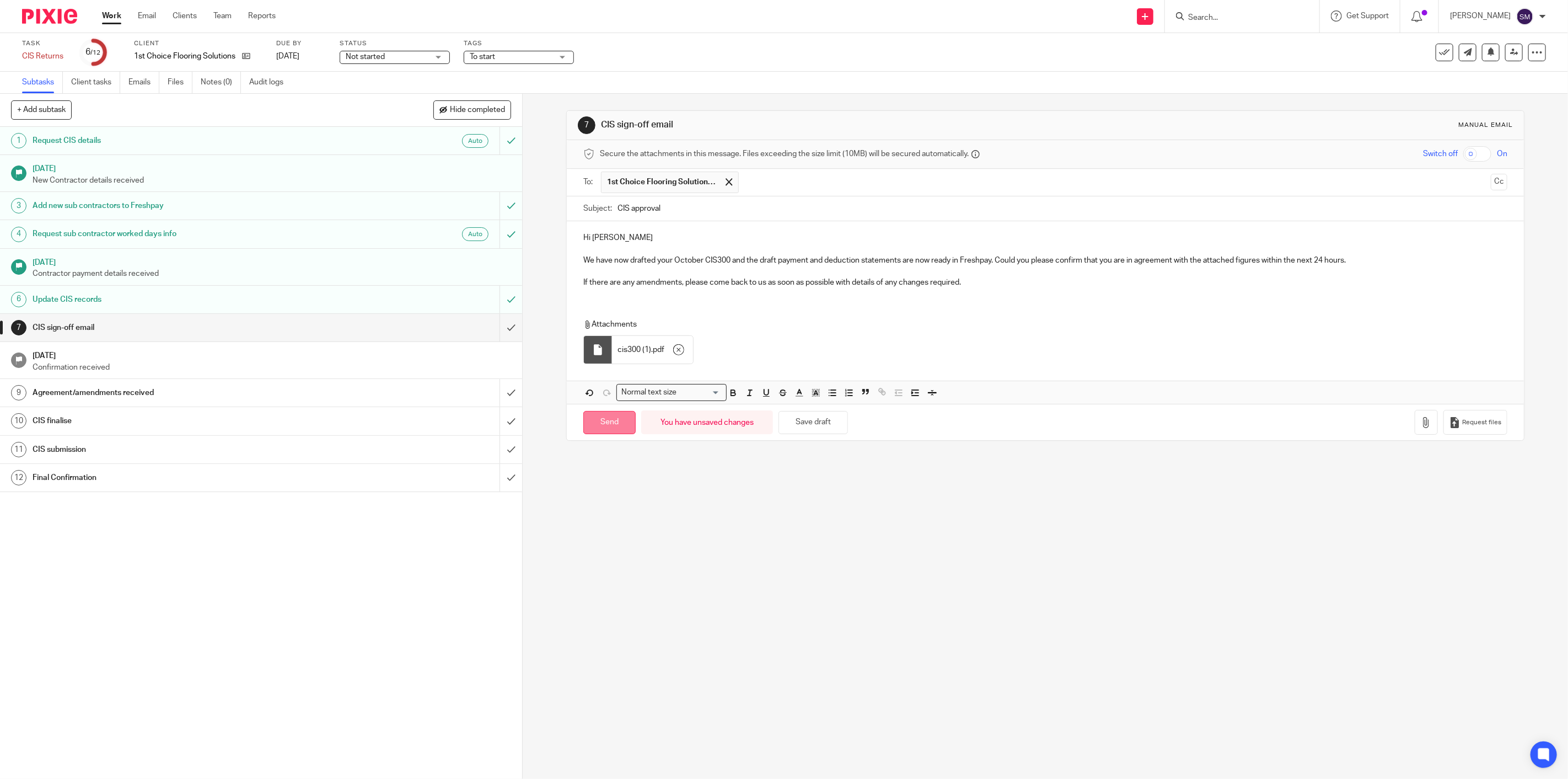
click at [612, 428] on input "Send" at bounding box center [609, 423] width 52 height 24
type input "Sent"
click at [431, 58] on div "Not started Not started" at bounding box center [395, 57] width 110 height 13
drag, startPoint x: 397, startPoint y: 92, endPoint x: 437, endPoint y: 87, distance: 40.3
click at [397, 94] on li "In progress" at bounding box center [395, 97] width 109 height 23
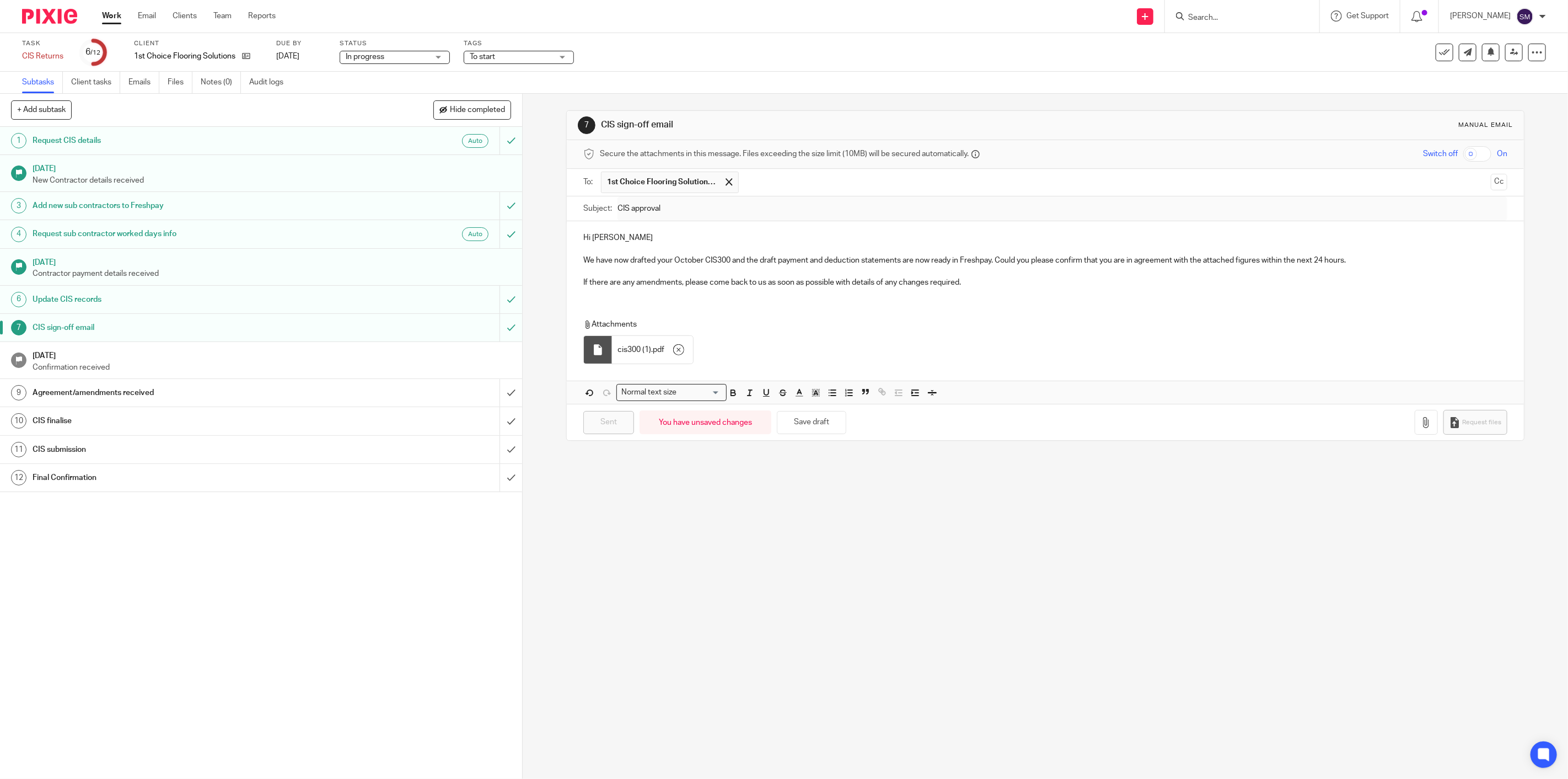
click at [511, 59] on span "To start" at bounding box center [511, 56] width 83 height 12
click at [519, 249] on li "Waiting for signature" at bounding box center [519, 248] width 109 height 23
checkbox input "true"
click at [699, 538] on div "7 CIS sign-off email Manual email Secure the attachments in this message. Files…" at bounding box center [1045, 437] width 1046 height 685
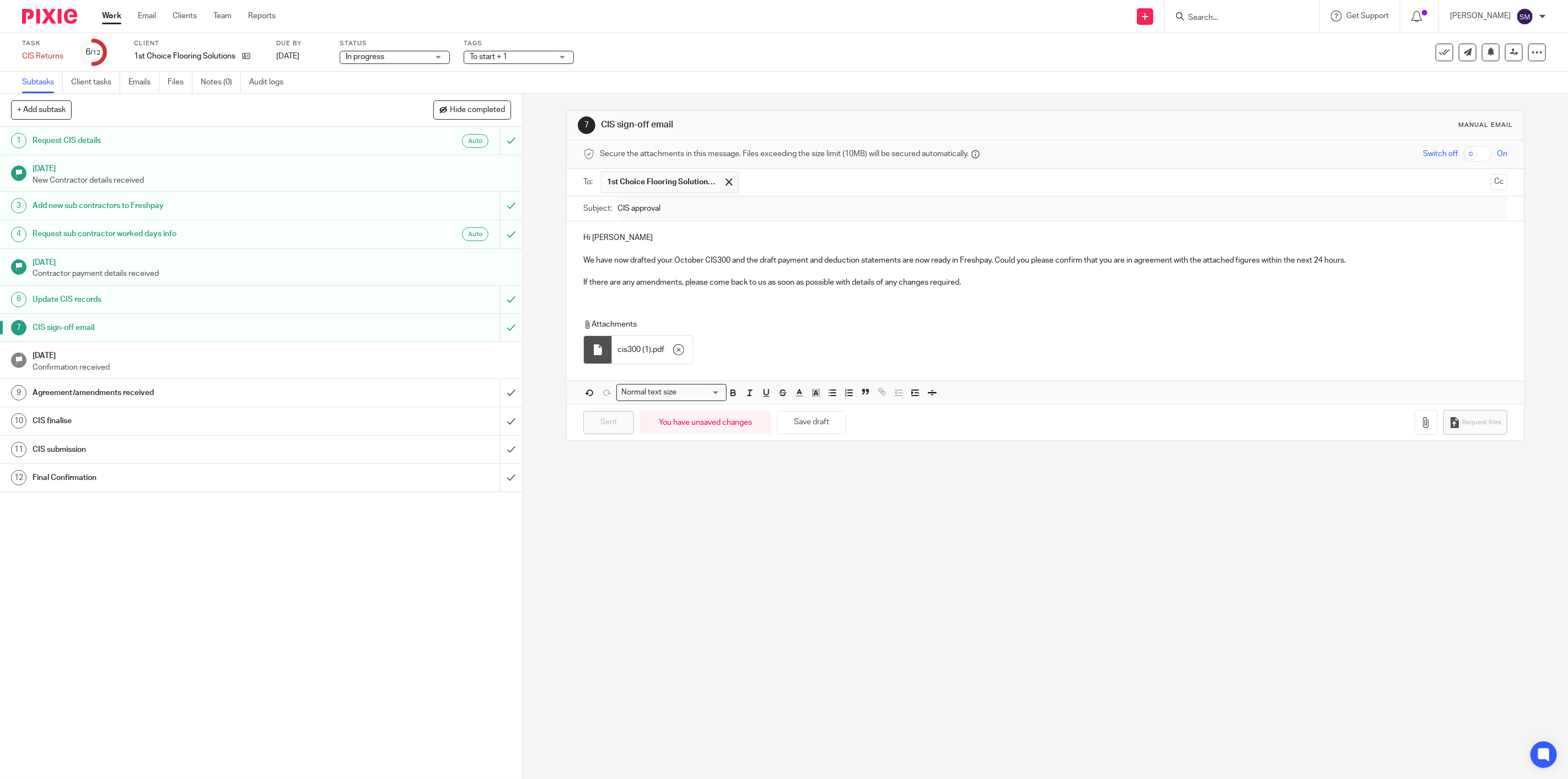
click at [695, 534] on div "7 CIS sign-off email Manual email Secure the attachments in this message. Files…" at bounding box center [1045, 437] width 1046 height 685
click at [555, 49] on div "Tags To start + 1 To start Urgent In progress Info Requested In query with Paul…" at bounding box center [518, 53] width 110 height 27
click at [550, 55] on span "To start + 1" at bounding box center [511, 56] width 83 height 12
click at [510, 74] on li "To start" at bounding box center [519, 75] width 109 height 23
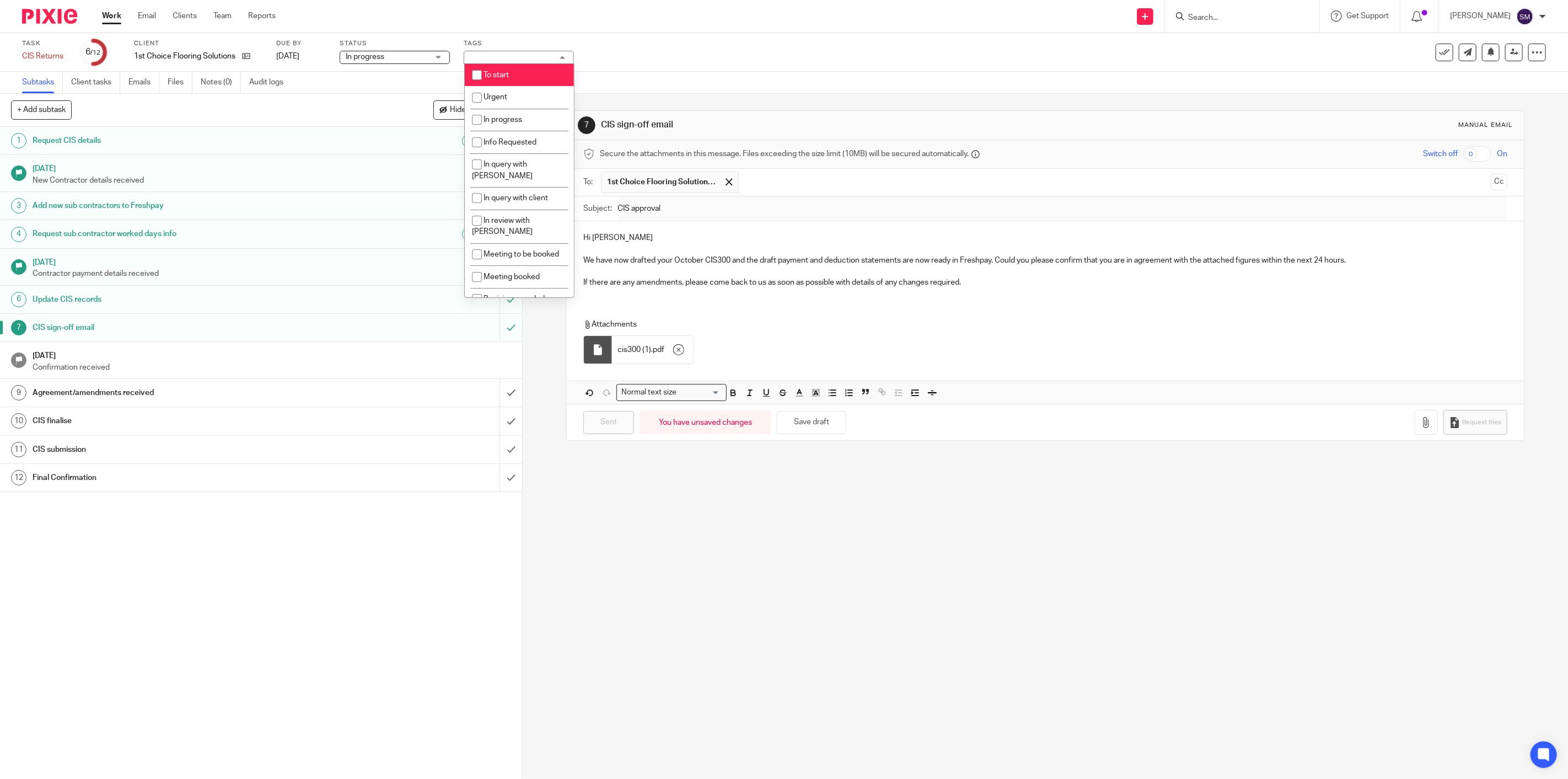
checkbox input "false"
click at [664, 562] on div "7 CIS sign-off email Manual email Secure the attachments in this message. Files…" at bounding box center [1045, 437] width 1046 height 685
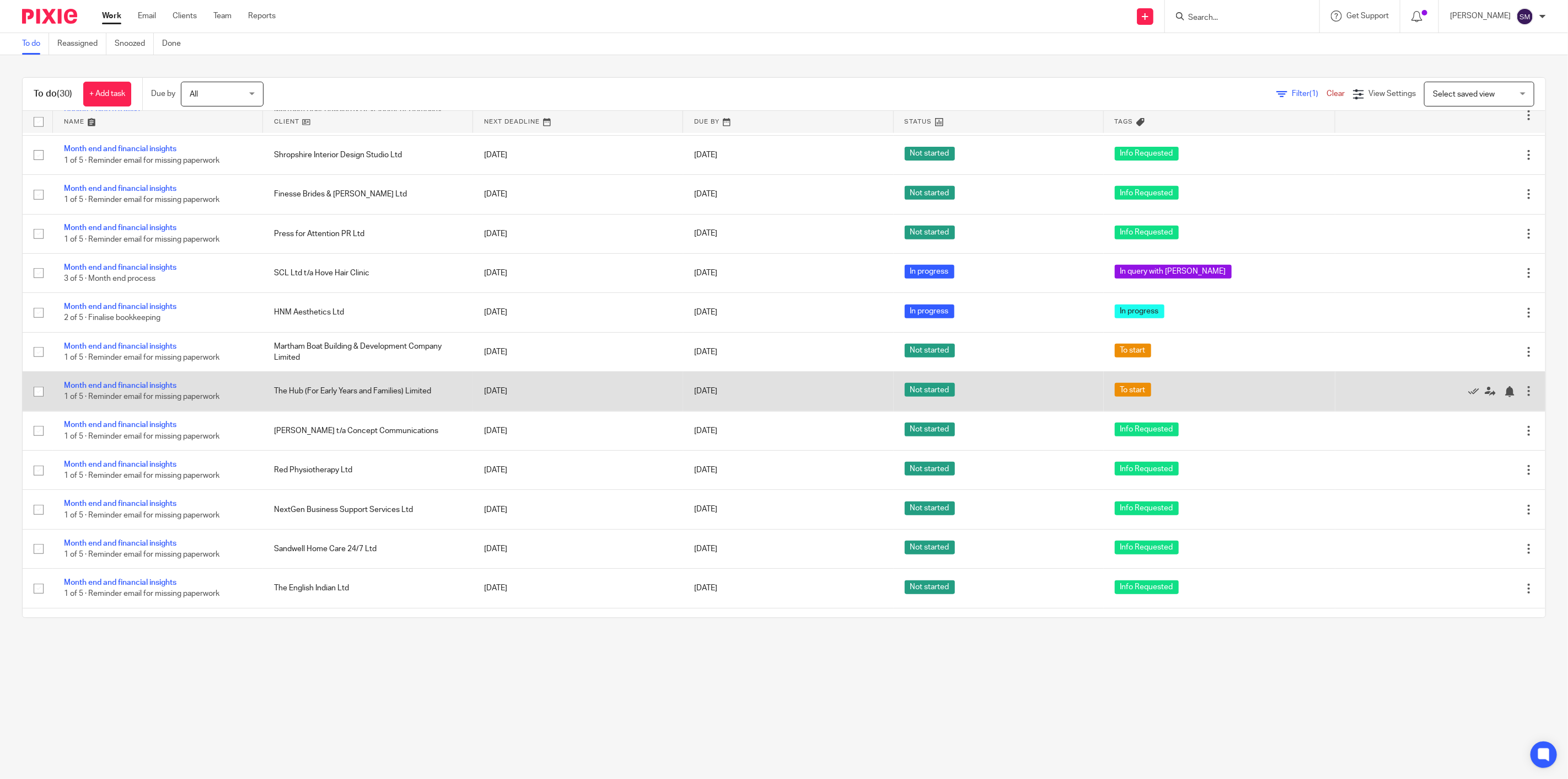
scroll to position [462, 0]
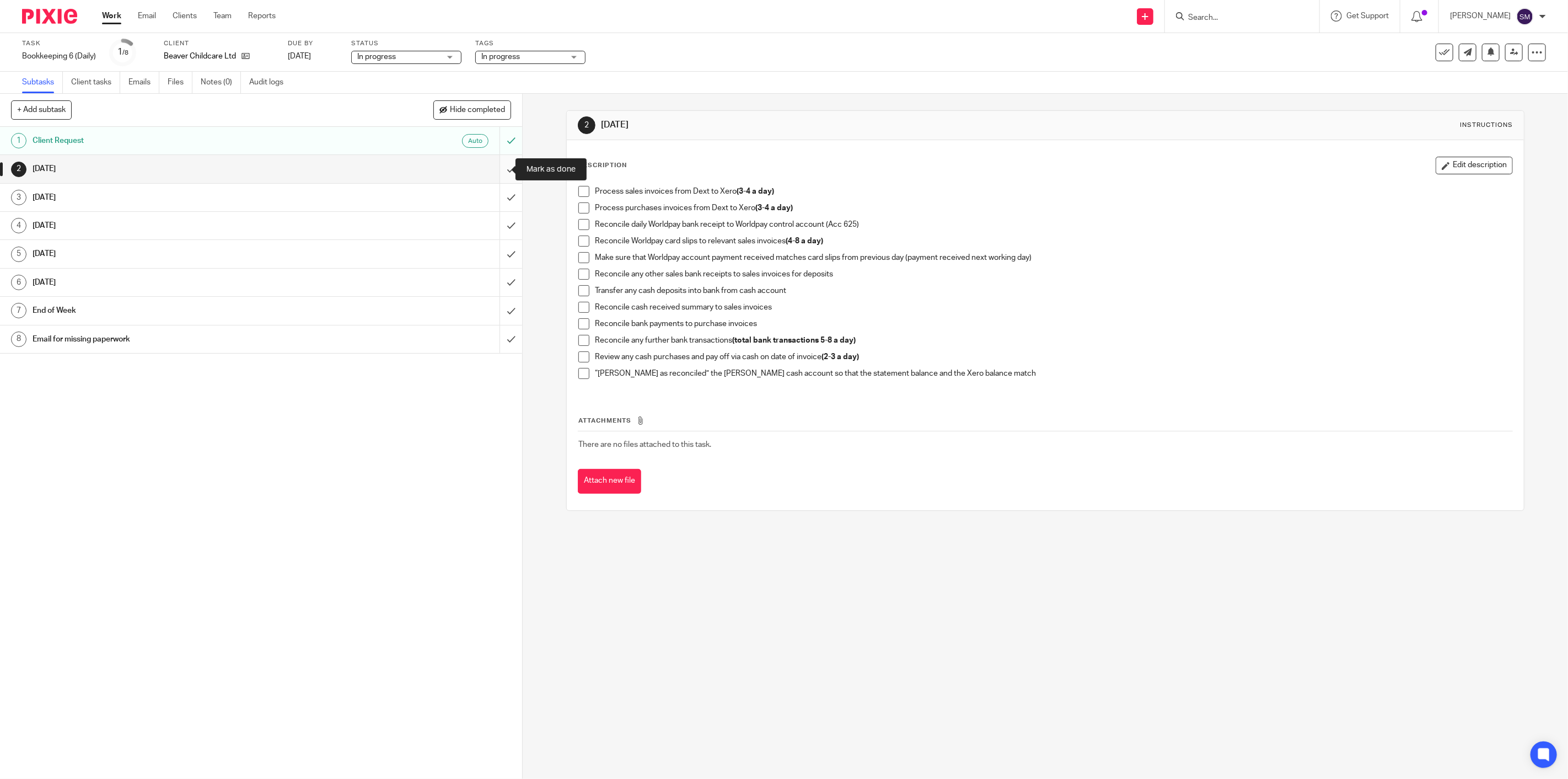
click at [497, 168] on input "submit" at bounding box center [261, 168] width 522 height 27
click at [497, 168] on input "submit" at bounding box center [261, 168] width 522 height 27
click at [497, 172] on input "submit" at bounding box center [261, 168] width 522 height 27
